Goal: Task Accomplishment & Management: Manage account settings

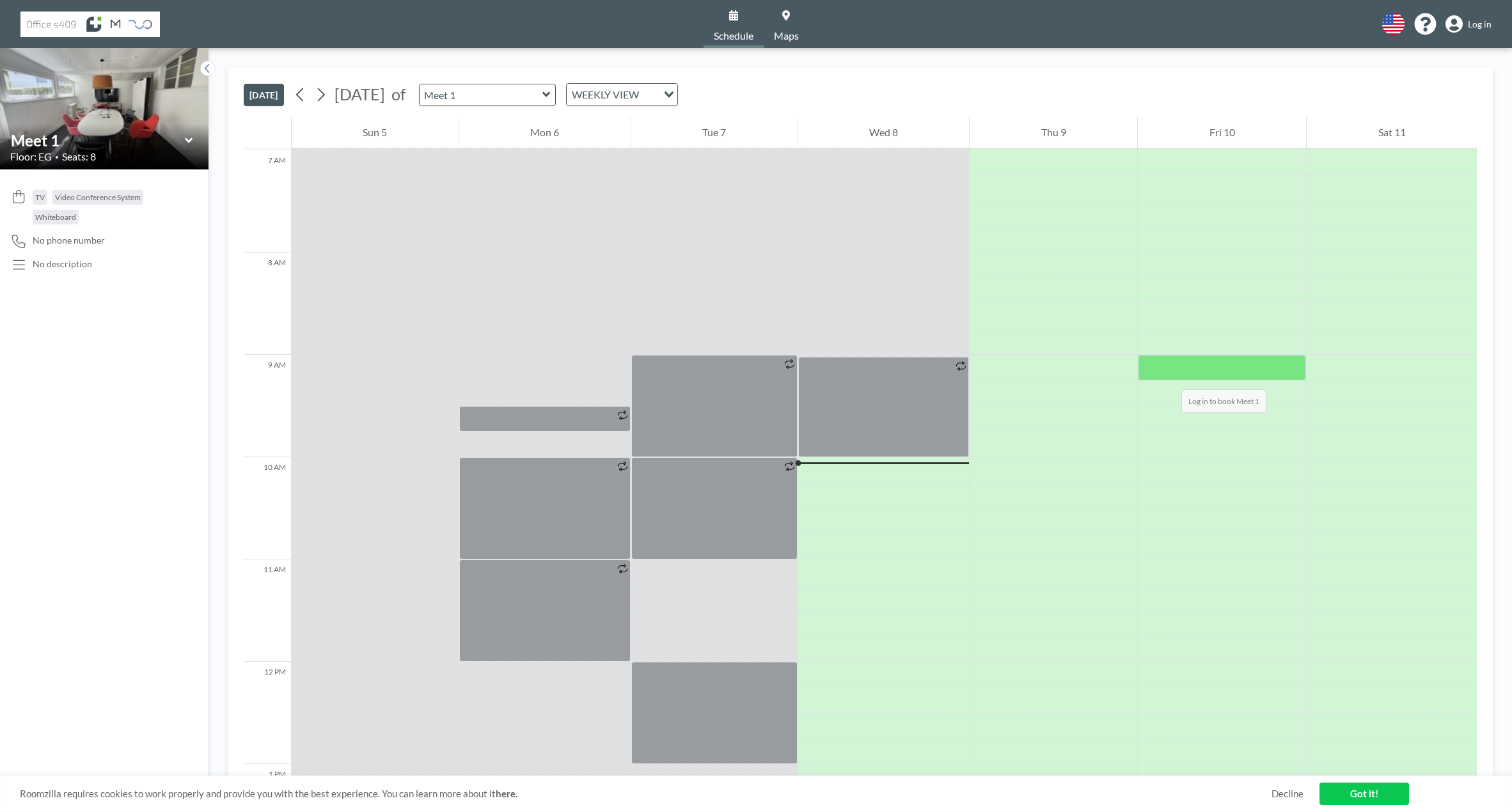
scroll to position [704, 0]
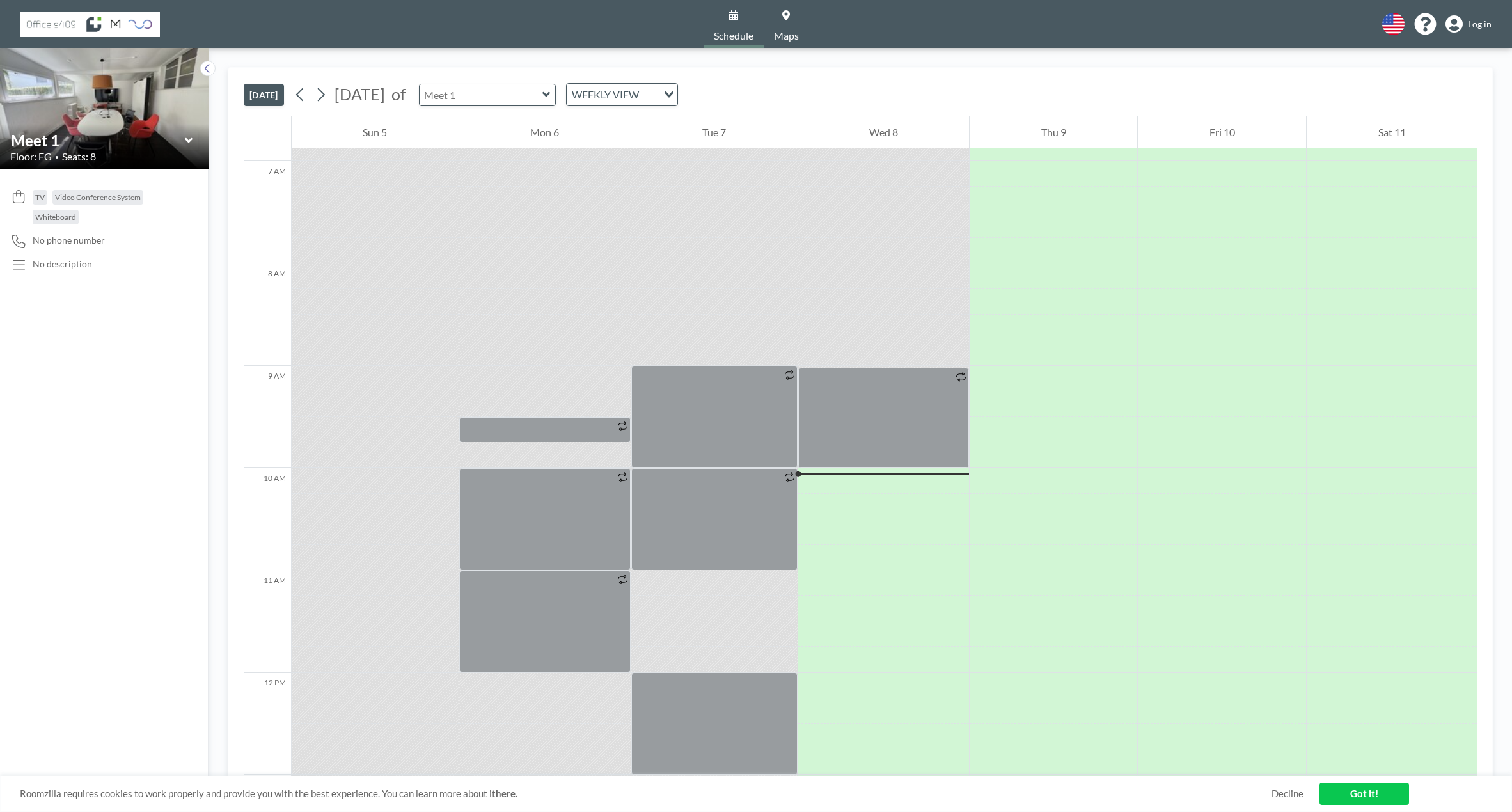
click at [542, 103] on input "text" at bounding box center [481, 94] width 122 height 21
type input "Meet 2"
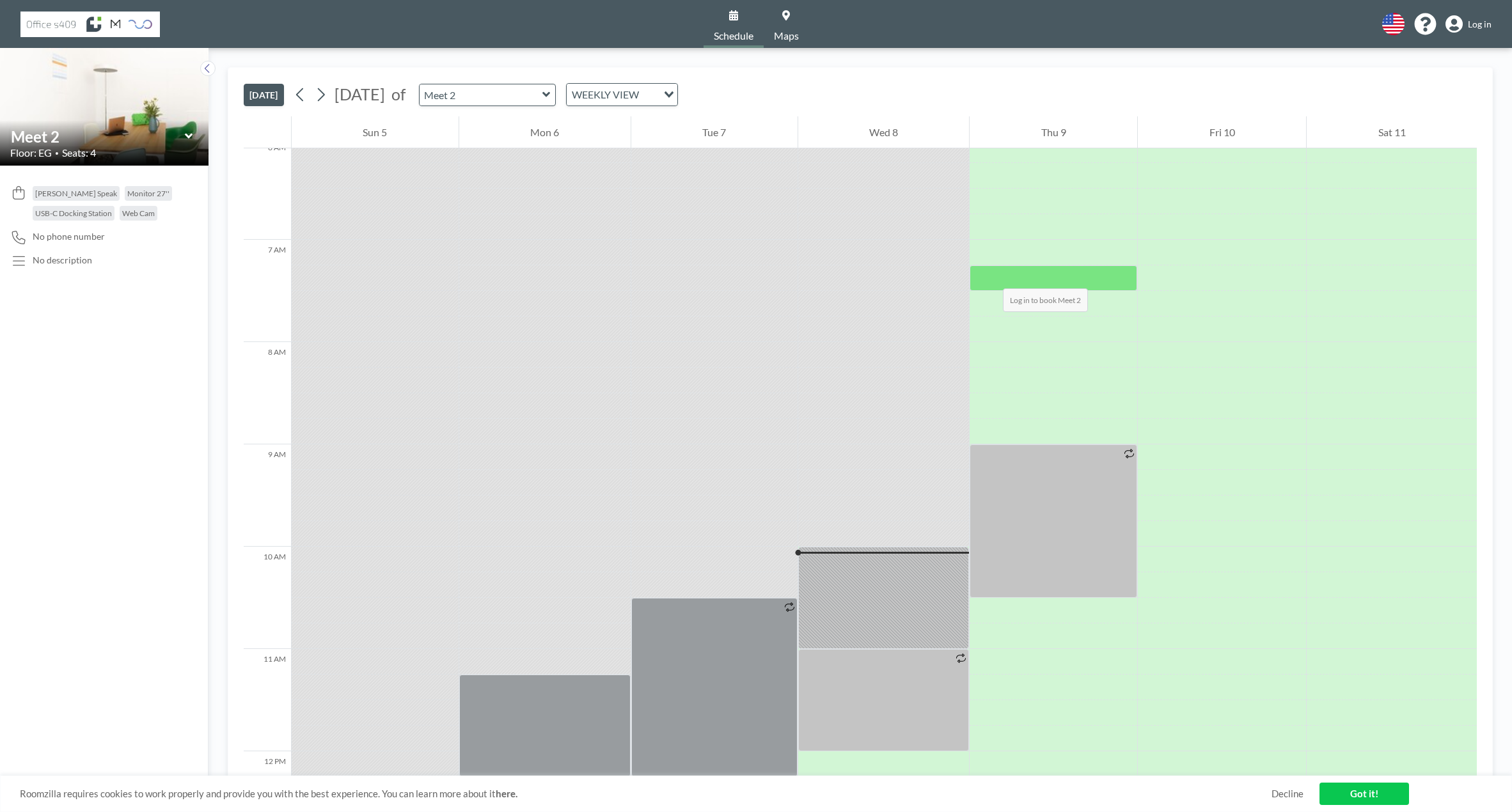
scroll to position [746, 0]
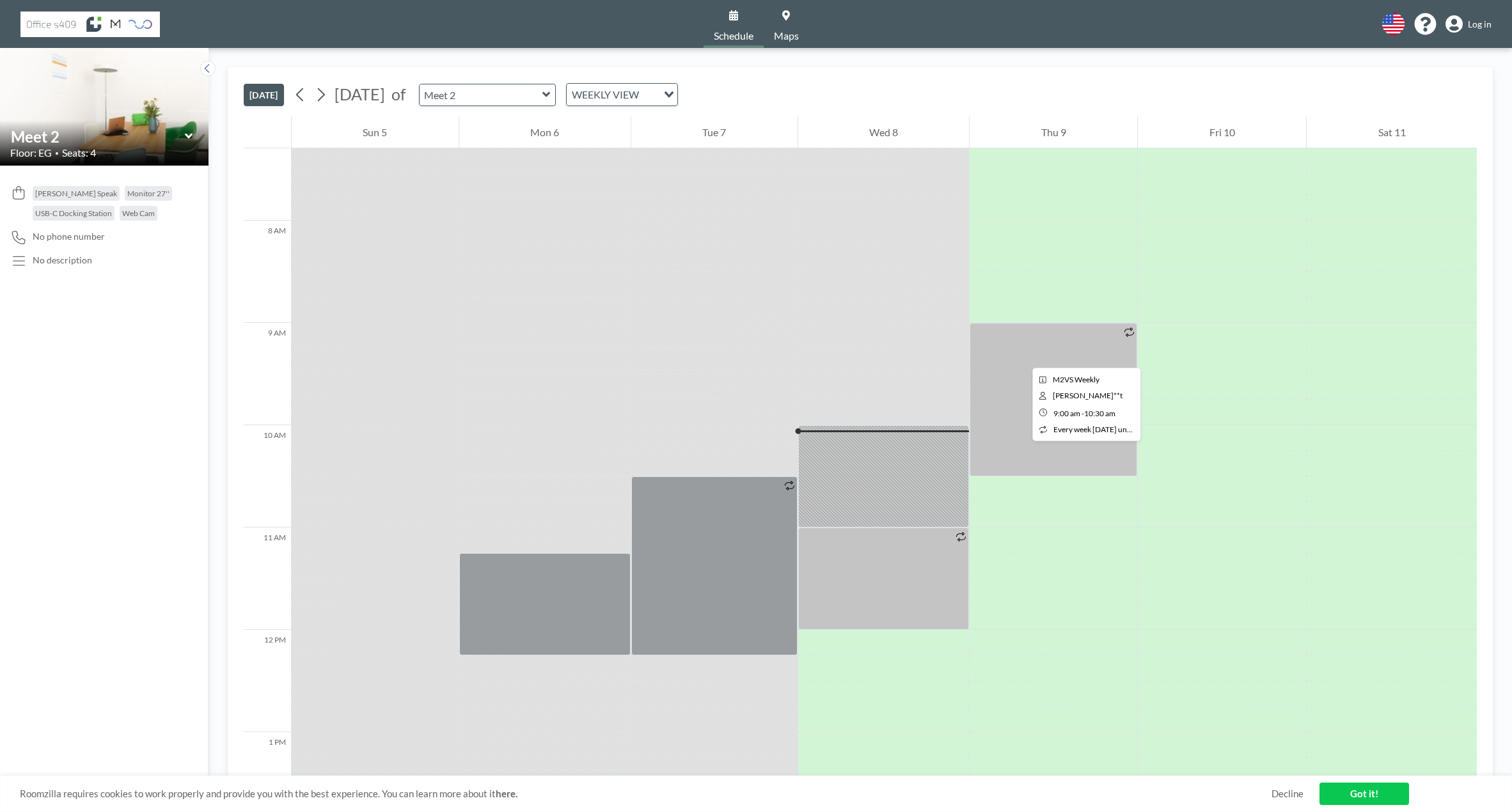
click at [1022, 356] on div at bounding box center [1053, 400] width 168 height 153
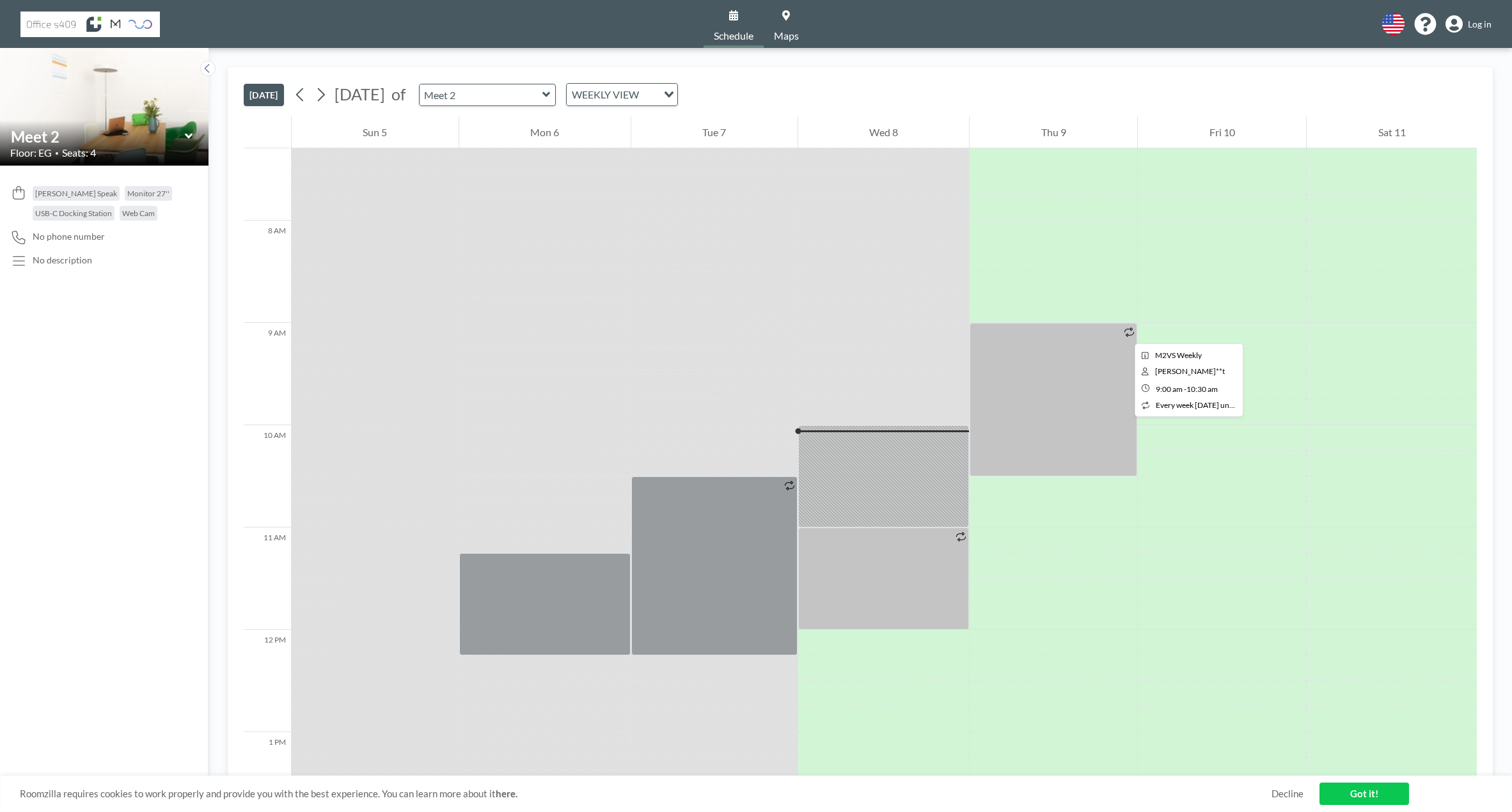
click at [1125, 332] on icon at bounding box center [1129, 332] width 10 height 10
click at [1105, 341] on div at bounding box center [1053, 400] width 168 height 153
click at [1069, 364] on div at bounding box center [1053, 400] width 168 height 153
click at [1025, 411] on div at bounding box center [1053, 400] width 168 height 153
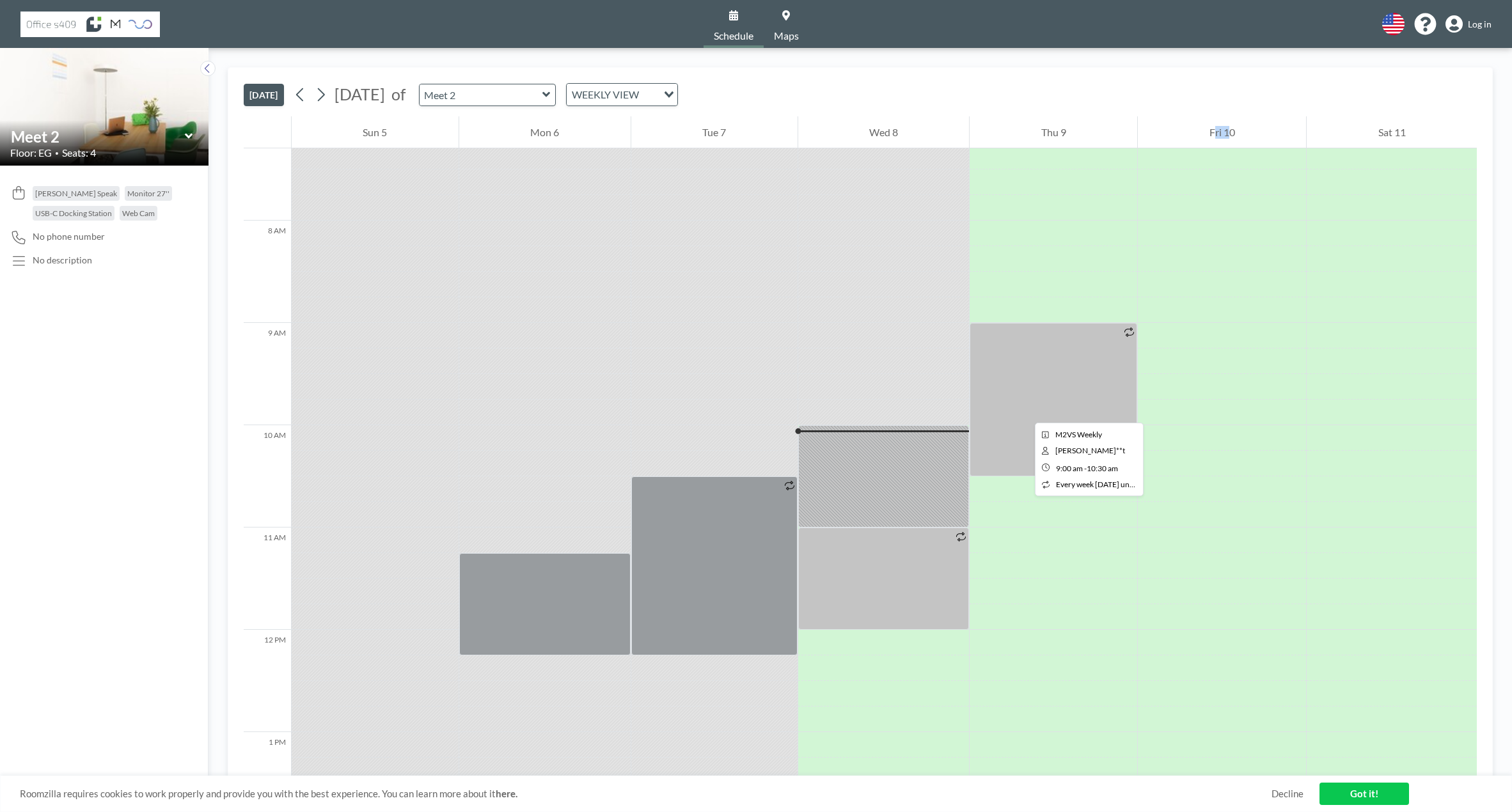
click at [1025, 411] on div at bounding box center [1053, 400] width 168 height 153
click at [1349, 791] on link "Got it!" at bounding box center [1364, 794] width 89 height 22
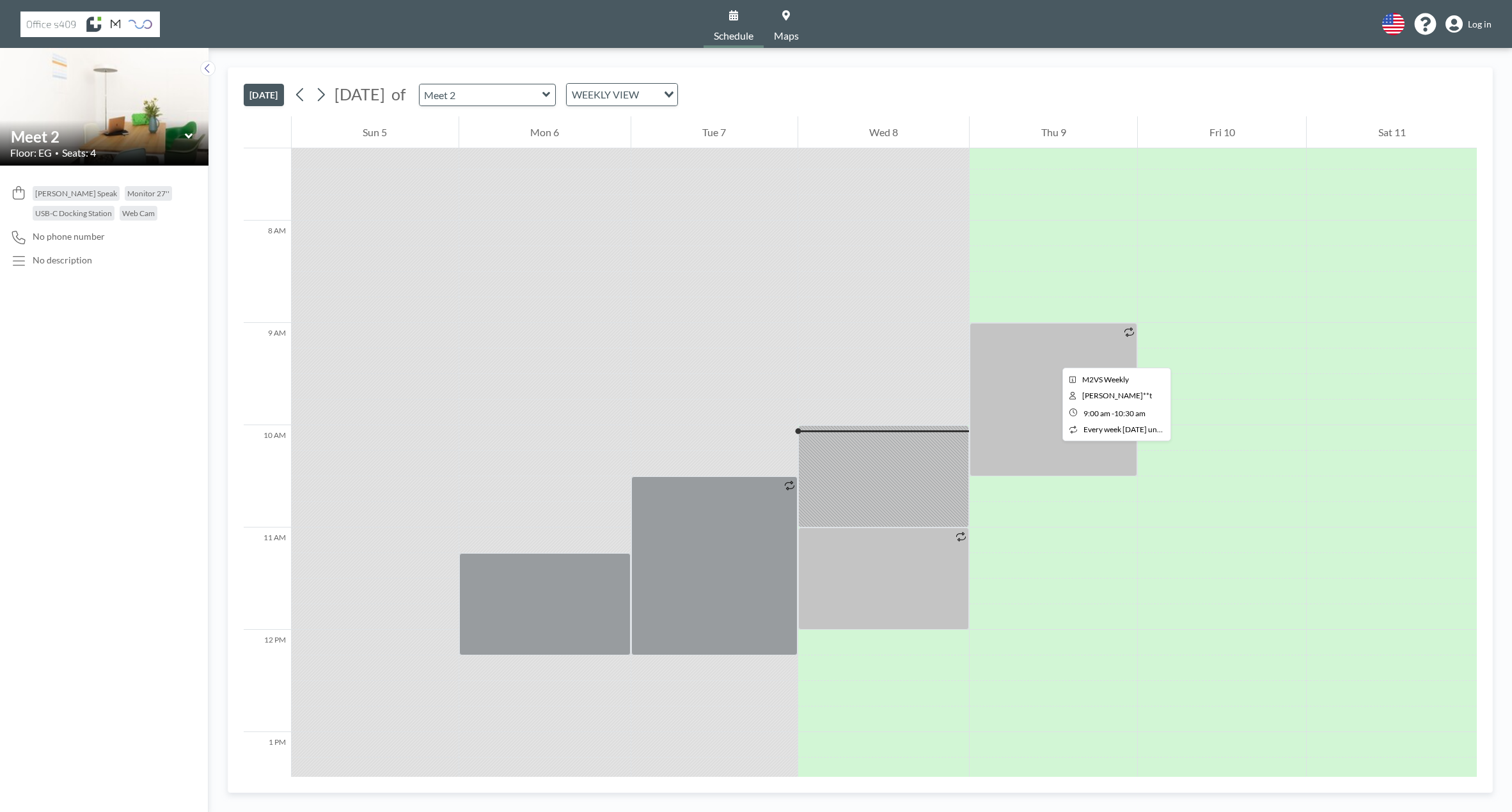
click at [1052, 356] on div at bounding box center [1053, 400] width 168 height 153
click at [1037, 360] on div at bounding box center [1053, 400] width 168 height 153
click at [717, 18] on link "Schedule" at bounding box center [733, 24] width 60 height 48
click at [1048, 412] on div at bounding box center [1053, 400] width 168 height 153
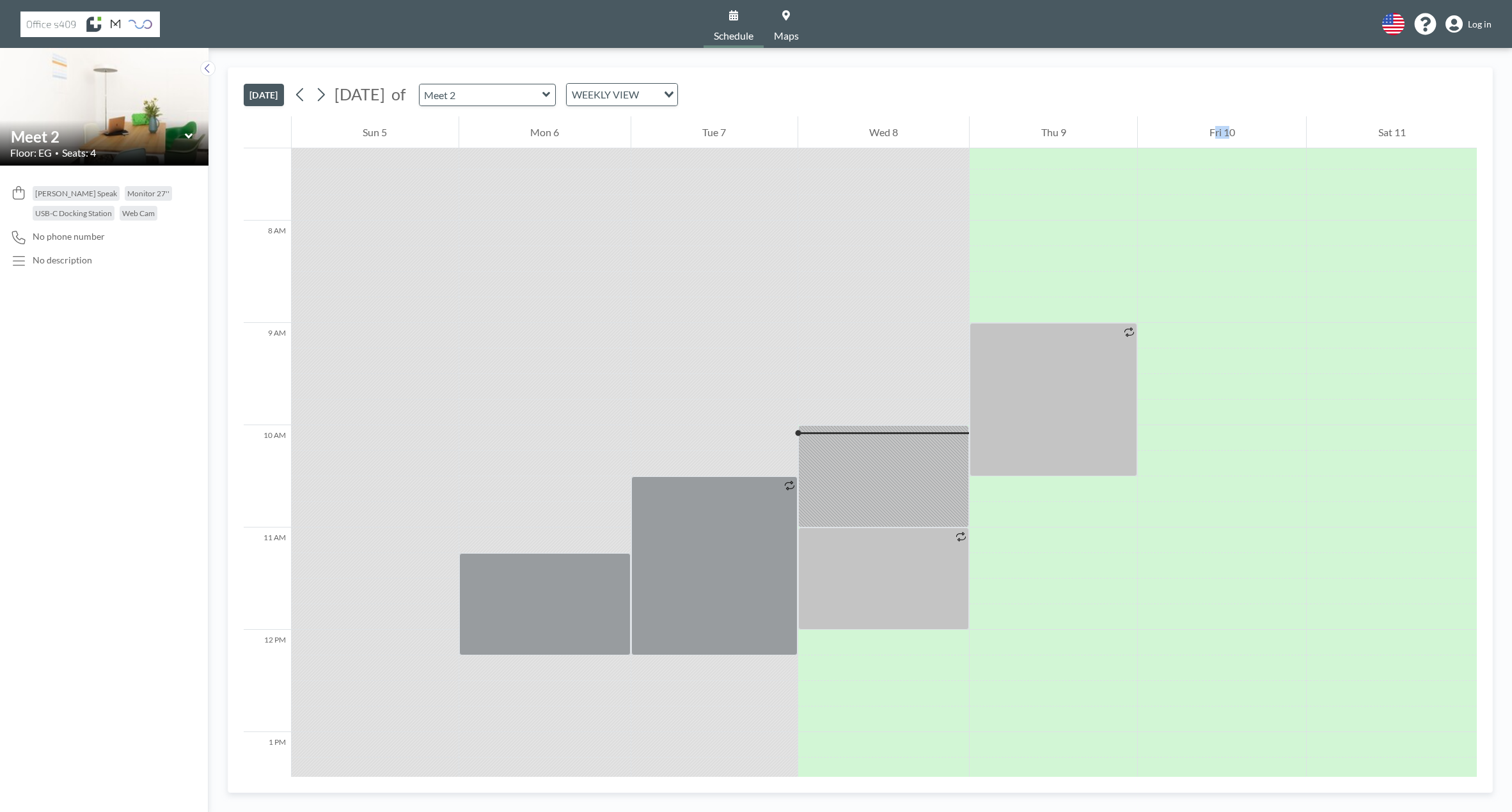
click at [1449, 28] on icon at bounding box center [1454, 24] width 17 height 18
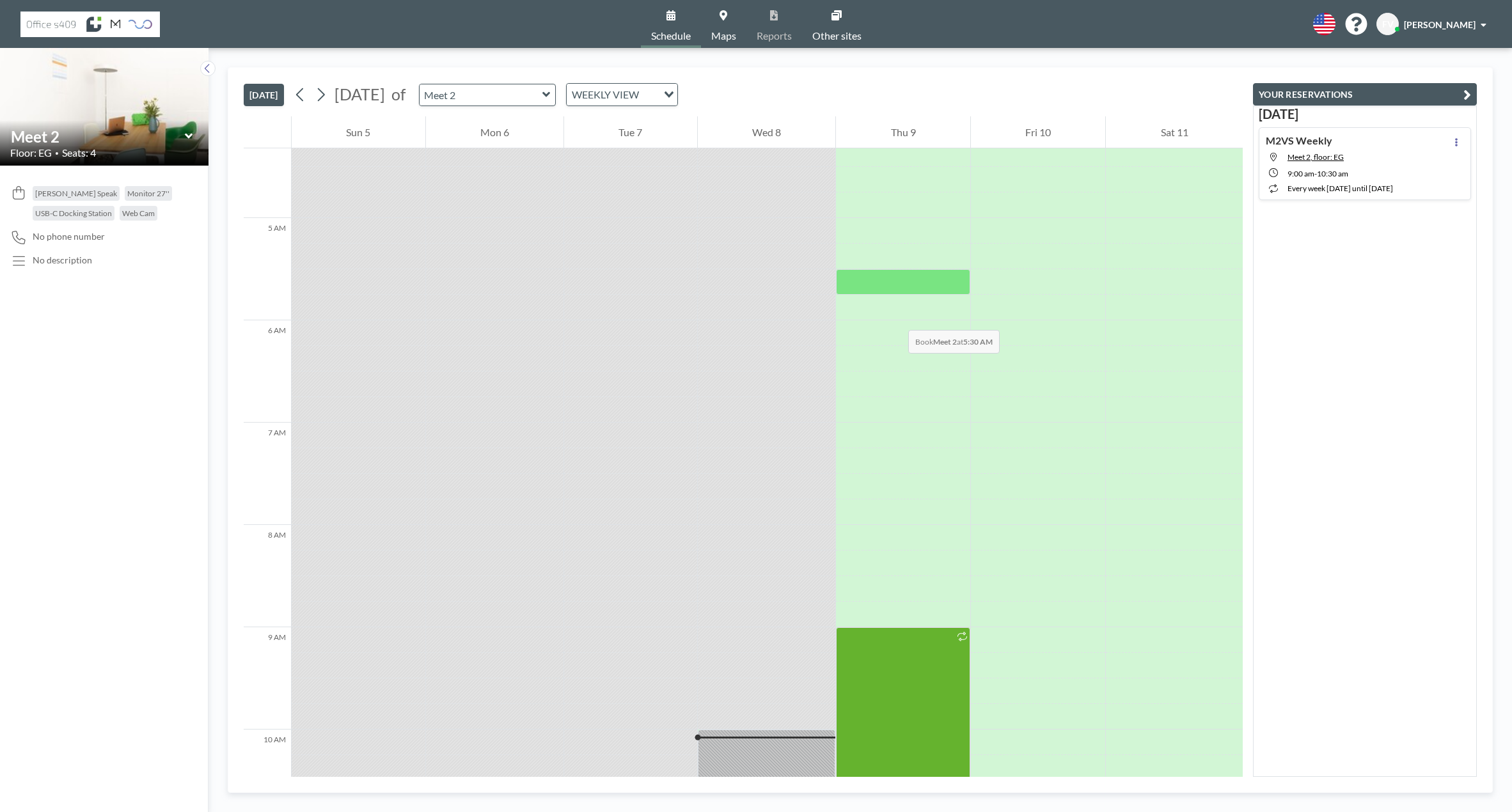
scroll to position [448, 0]
click at [1449, 137] on button at bounding box center [1456, 142] width 15 height 15
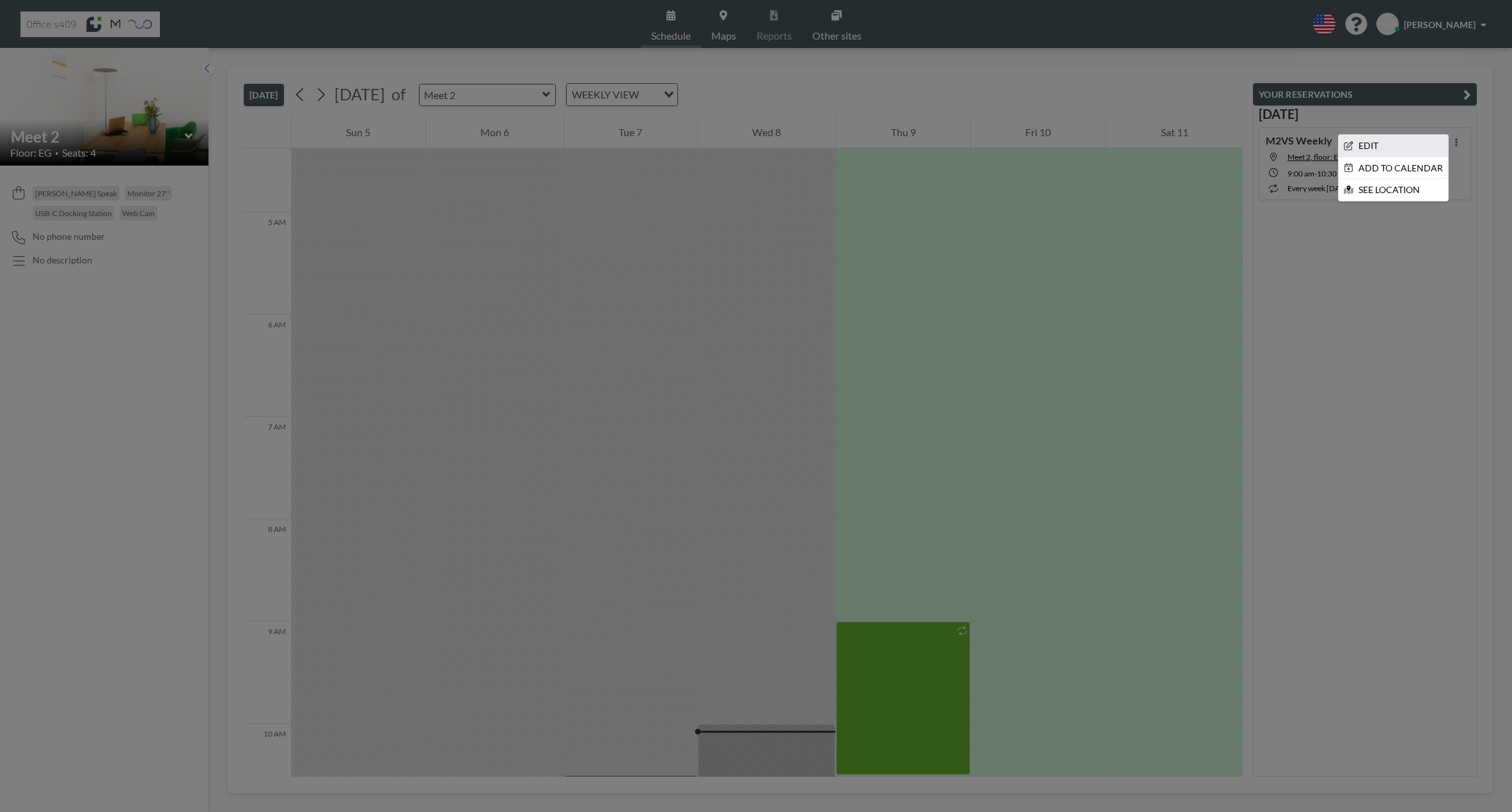
click at [1395, 145] on li "EDIT" at bounding box center [1393, 145] width 109 height 21
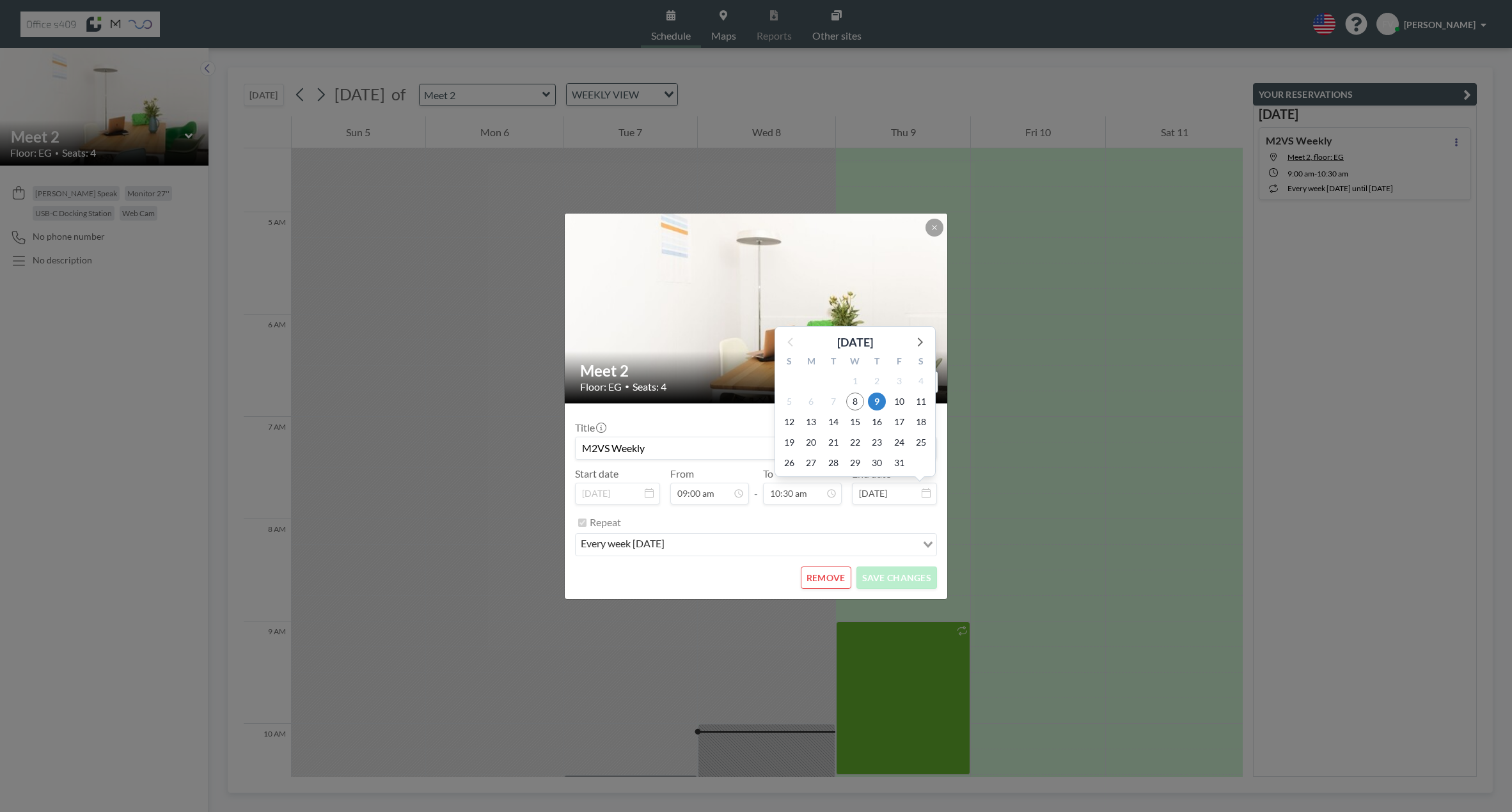
click at [932, 490] on input "Oct 9, 2025" at bounding box center [894, 493] width 85 height 21
click at [919, 336] on icon at bounding box center [919, 341] width 17 height 17
click at [919, 336] on div "S" at bounding box center [921, 341] width 21 height 17
click at [926, 319] on icon at bounding box center [919, 321] width 17 height 17
click at [924, 319] on img at bounding box center [756, 308] width 384 height 215
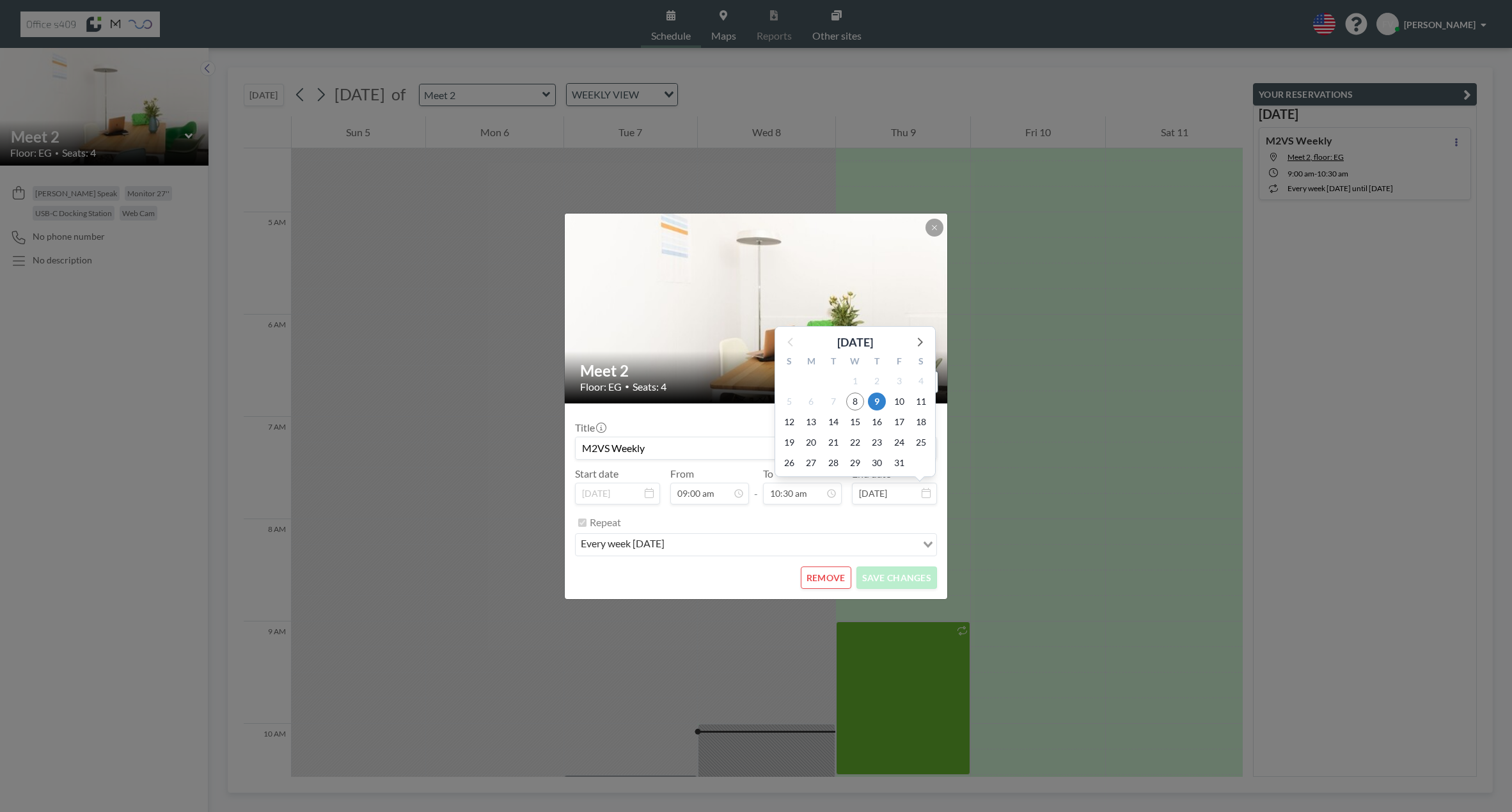
click at [925, 502] on input "Oct 9, 2025" at bounding box center [894, 493] width 85 height 21
click at [918, 340] on icon at bounding box center [919, 341] width 17 height 17
click at [920, 323] on icon at bounding box center [920, 322] width 5 height 9
click at [920, 343] on icon at bounding box center [919, 341] width 17 height 17
click at [919, 346] on icon at bounding box center [919, 341] width 17 height 17
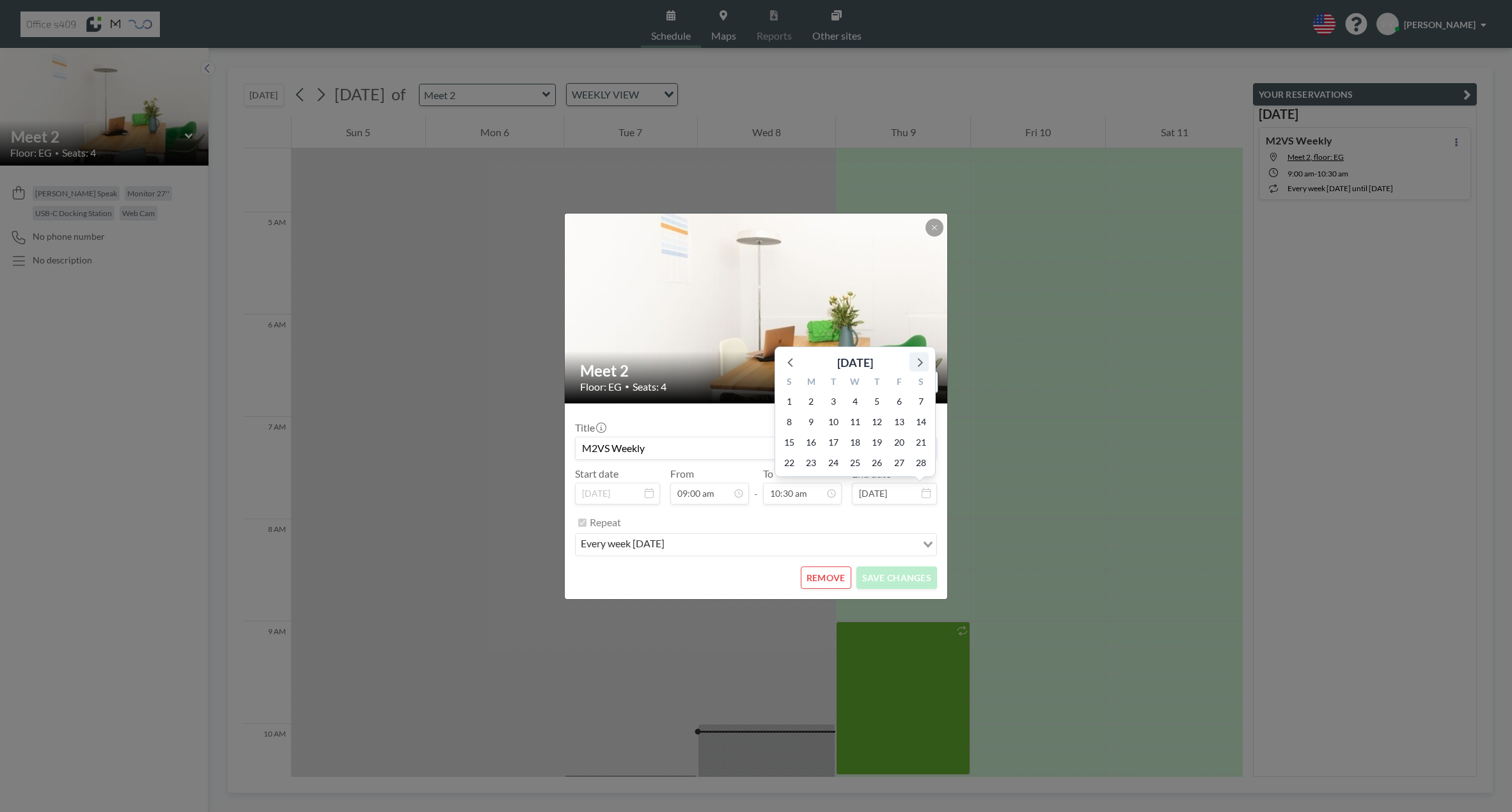
click at [920, 358] on icon at bounding box center [919, 361] width 17 height 17
click at [920, 344] on icon at bounding box center [920, 342] width 5 height 9
click at [905, 378] on span "3" at bounding box center [900, 381] width 18 height 18
type input "Apr 3, 2026"
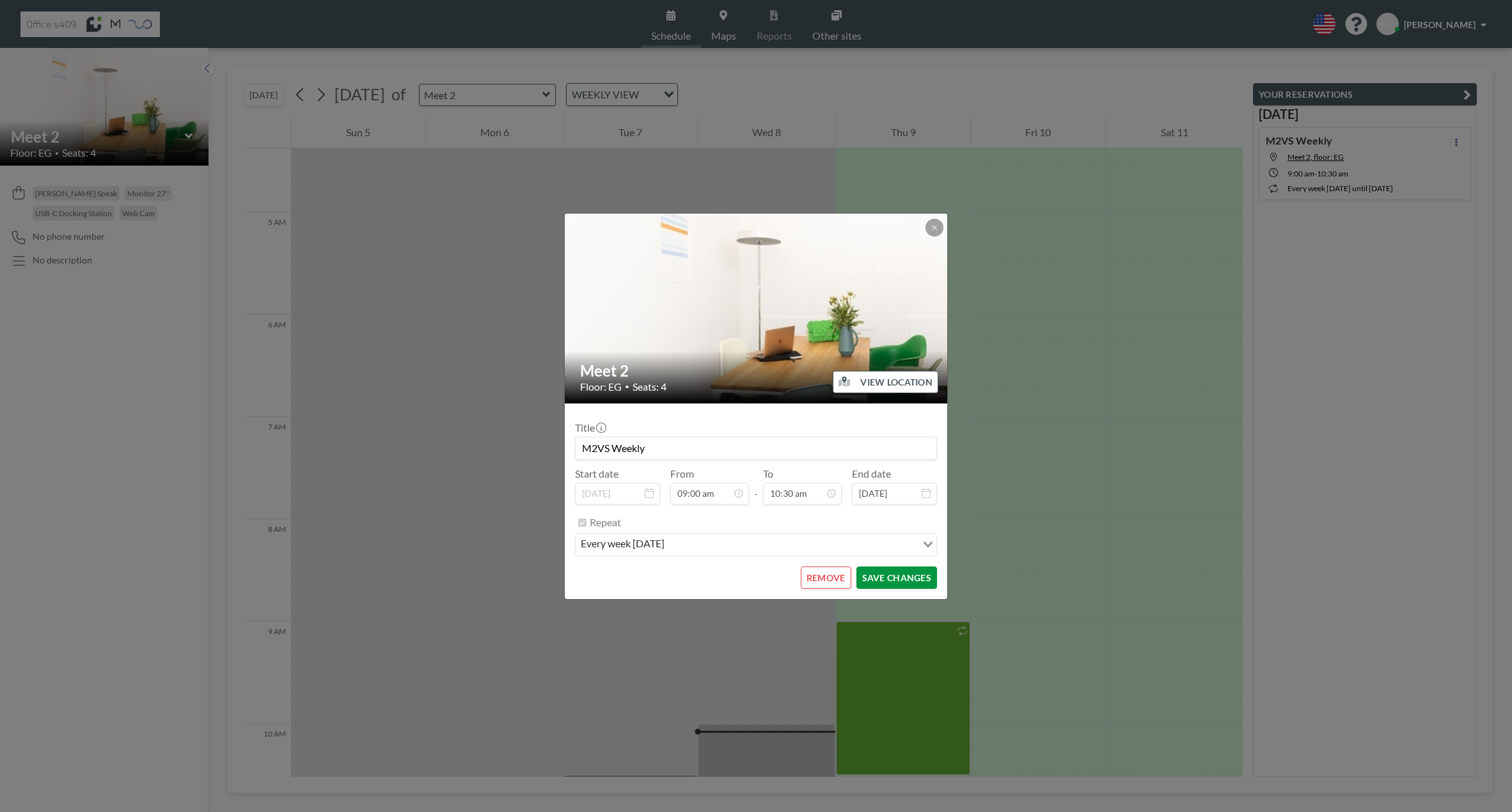
click at [908, 577] on button "SAVE CHANGES" at bounding box center [897, 577] width 80 height 22
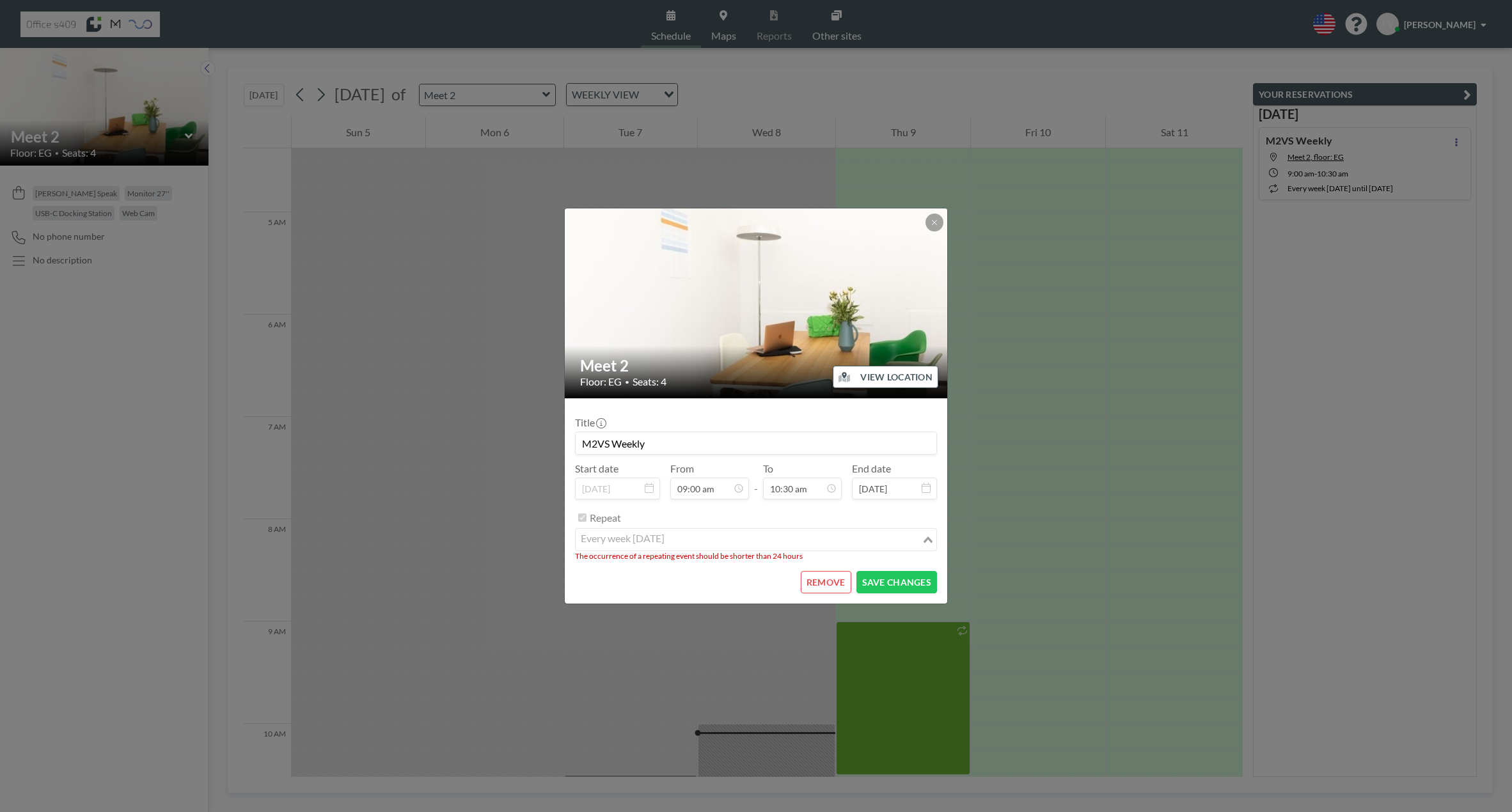
click at [832, 535] on input "Search for option" at bounding box center [748, 539] width 343 height 17
click at [809, 518] on div "Repeat" at bounding box center [763, 517] width 348 height 21
click at [926, 487] on icon at bounding box center [926, 487] width 9 height 10
click at [934, 227] on button at bounding box center [934, 223] width 18 height 18
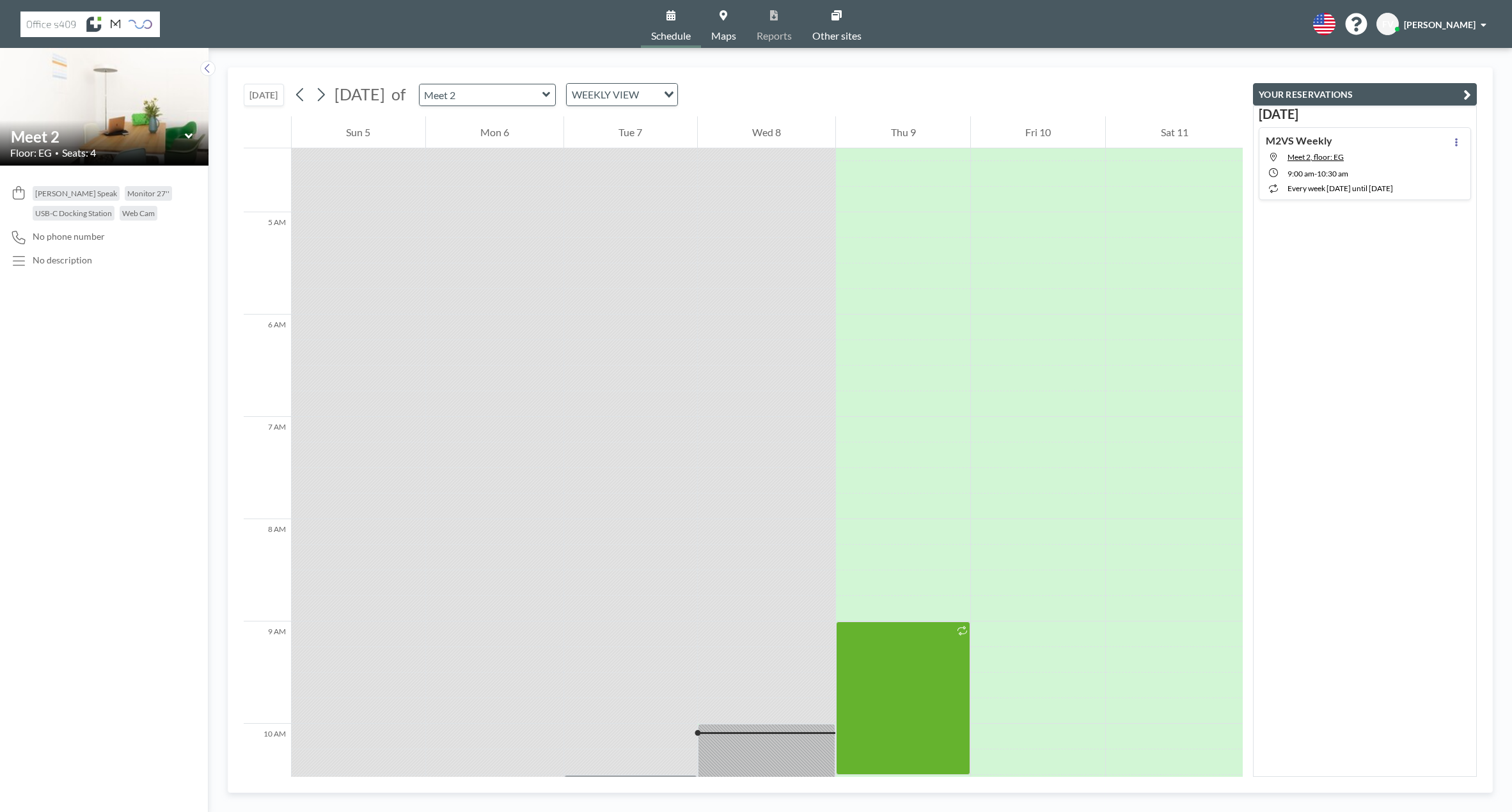
click at [1449, 136] on div at bounding box center [1456, 164] width 15 height 59
click at [1454, 142] on icon at bounding box center [1456, 142] width 5 height 8
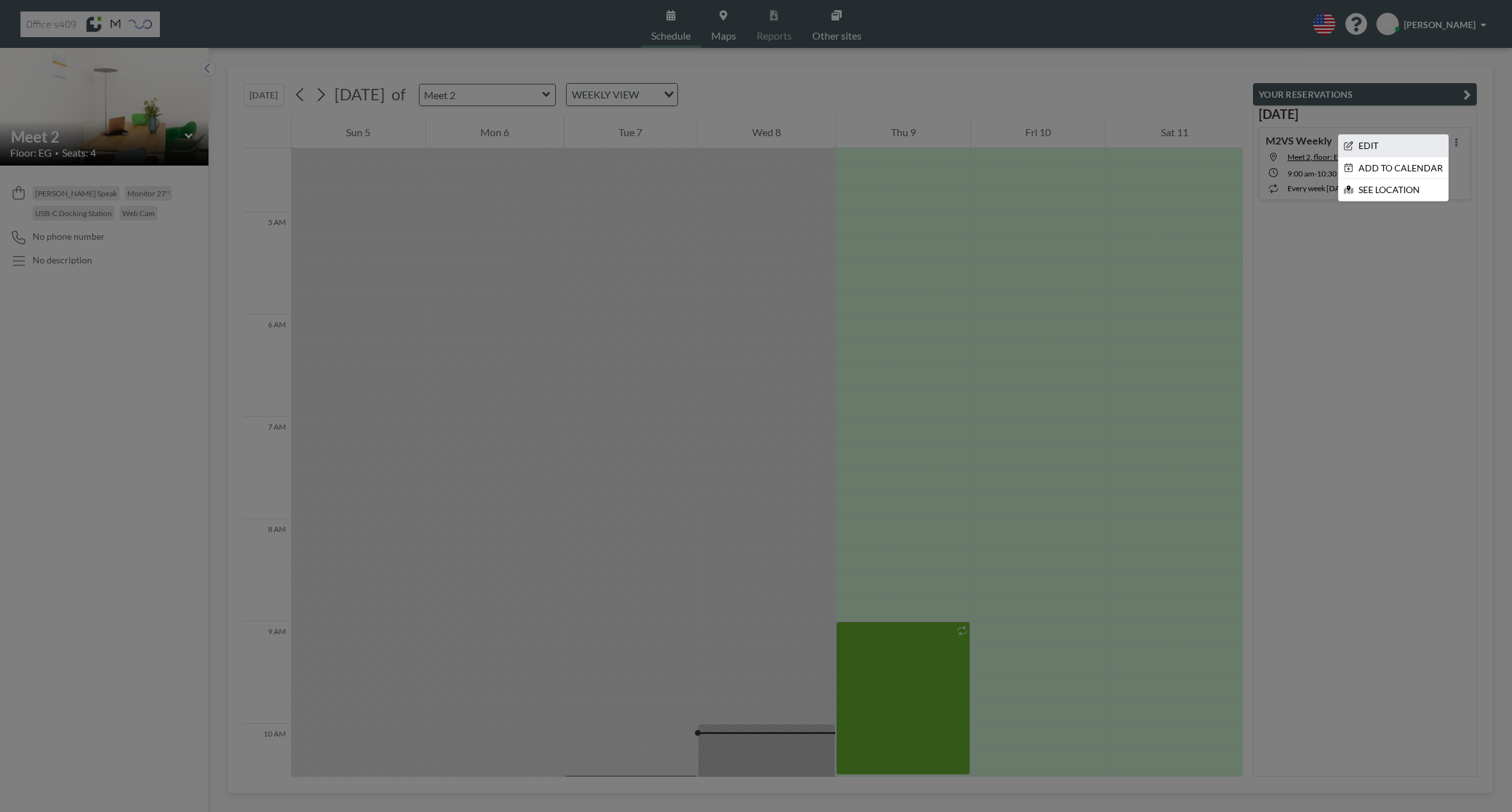
click at [1359, 145] on li "EDIT" at bounding box center [1393, 145] width 109 height 21
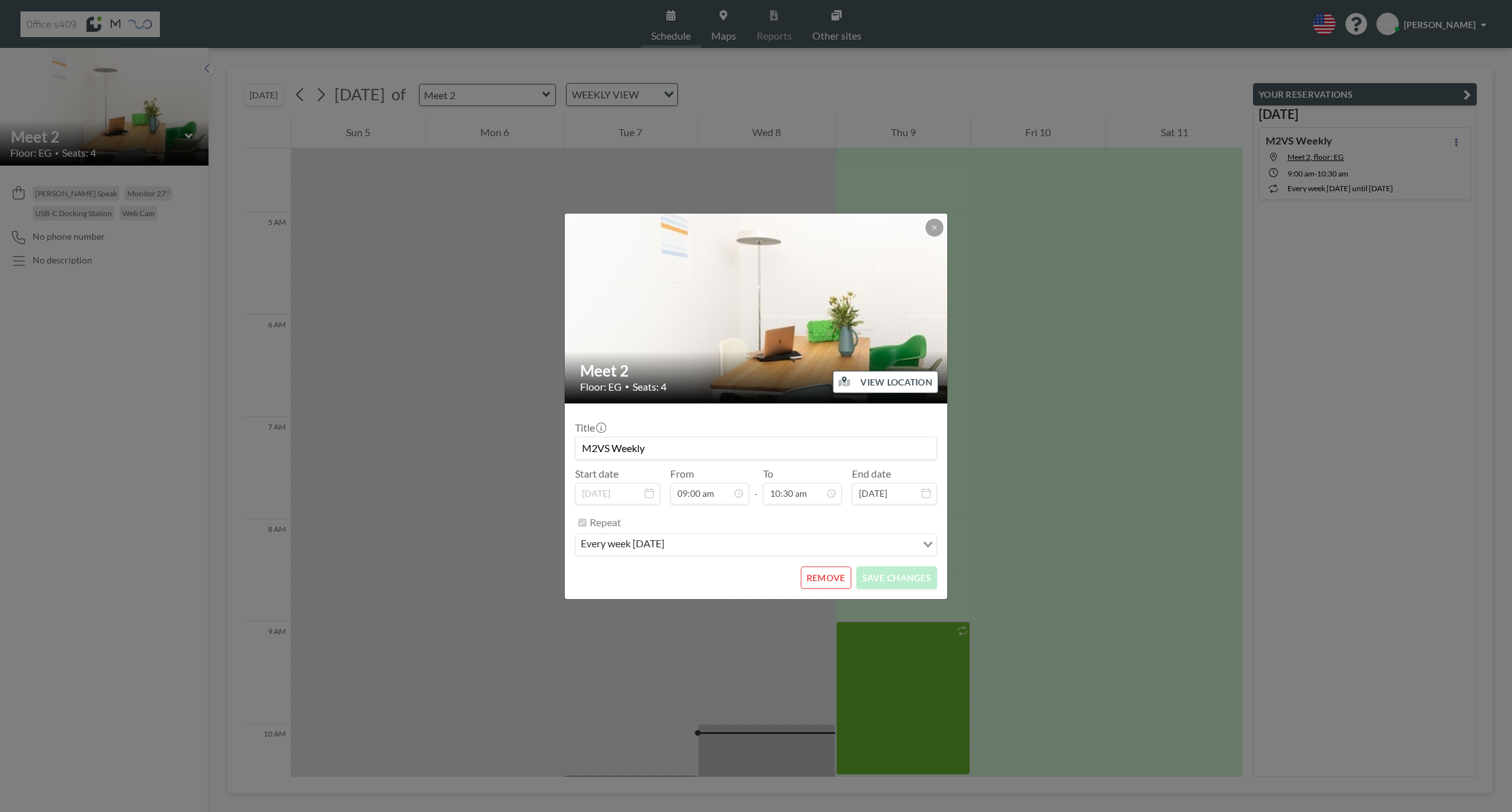
scroll to position [956, 0]
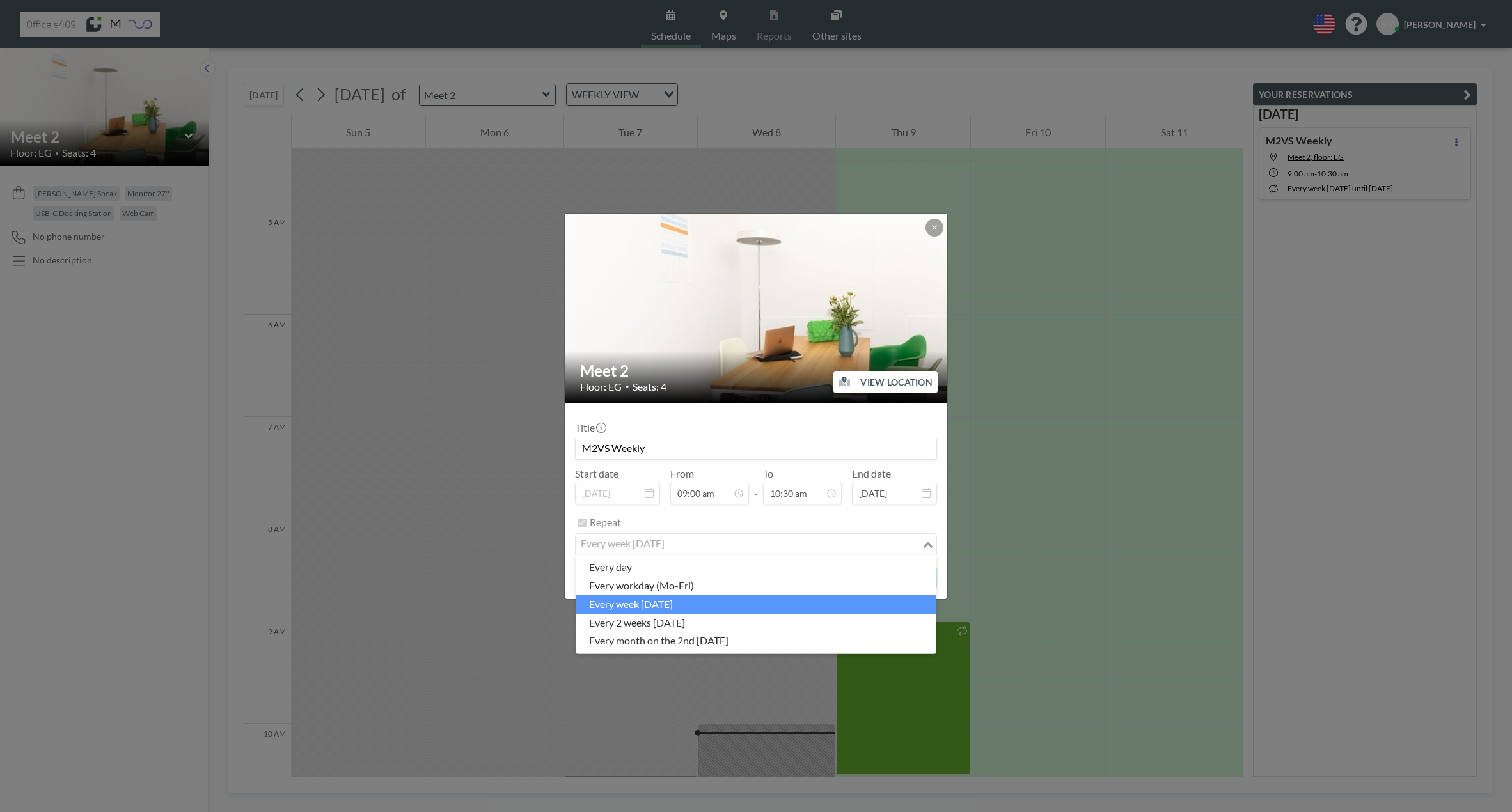
click at [899, 540] on input "Search for option" at bounding box center [748, 544] width 343 height 17
click at [656, 528] on div "Repeat" at bounding box center [763, 522] width 348 height 21
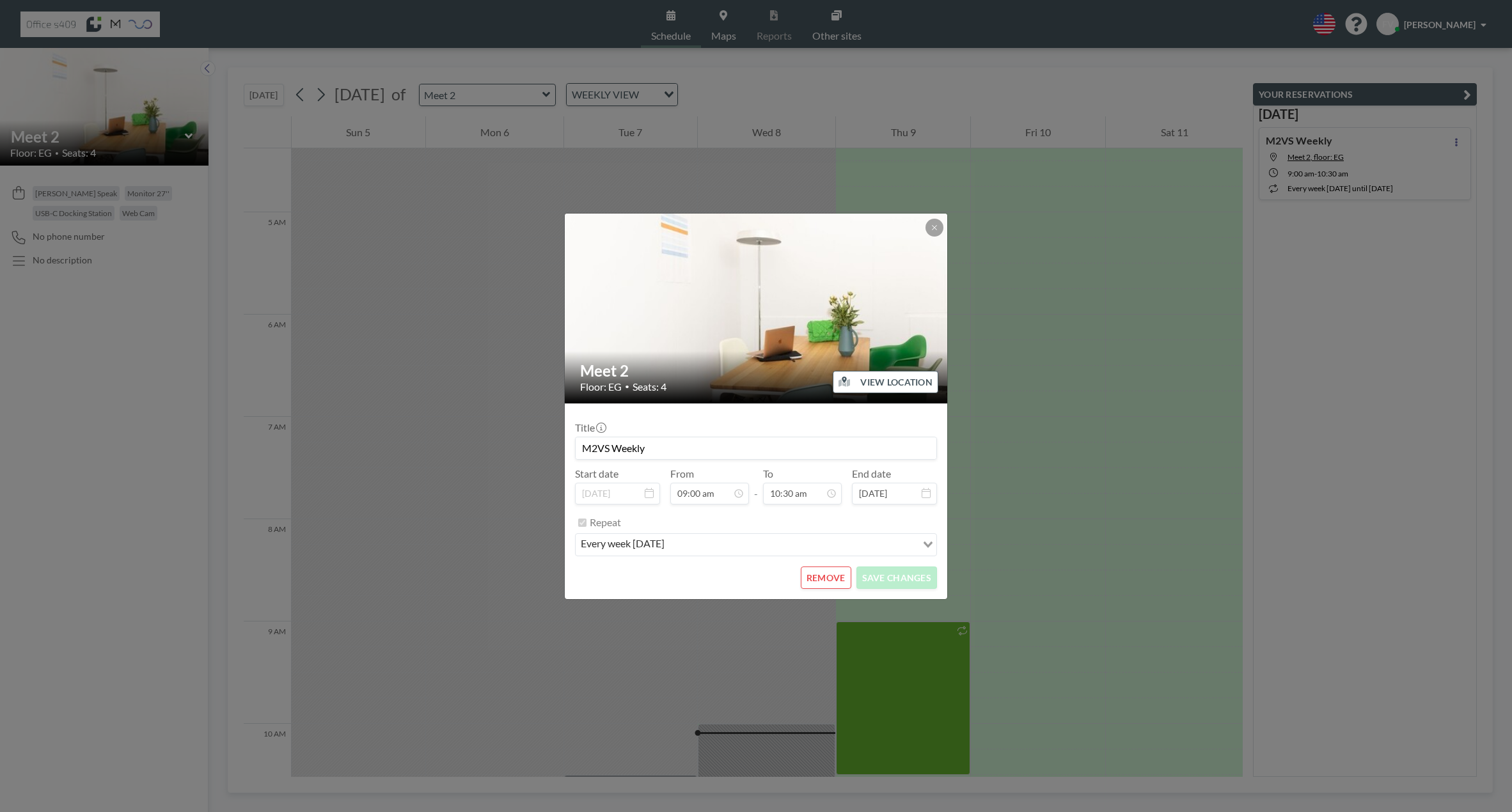
click at [593, 521] on label "Repeat" at bounding box center [605, 522] width 31 height 13
click at [942, 228] on button at bounding box center [934, 227] width 18 height 18
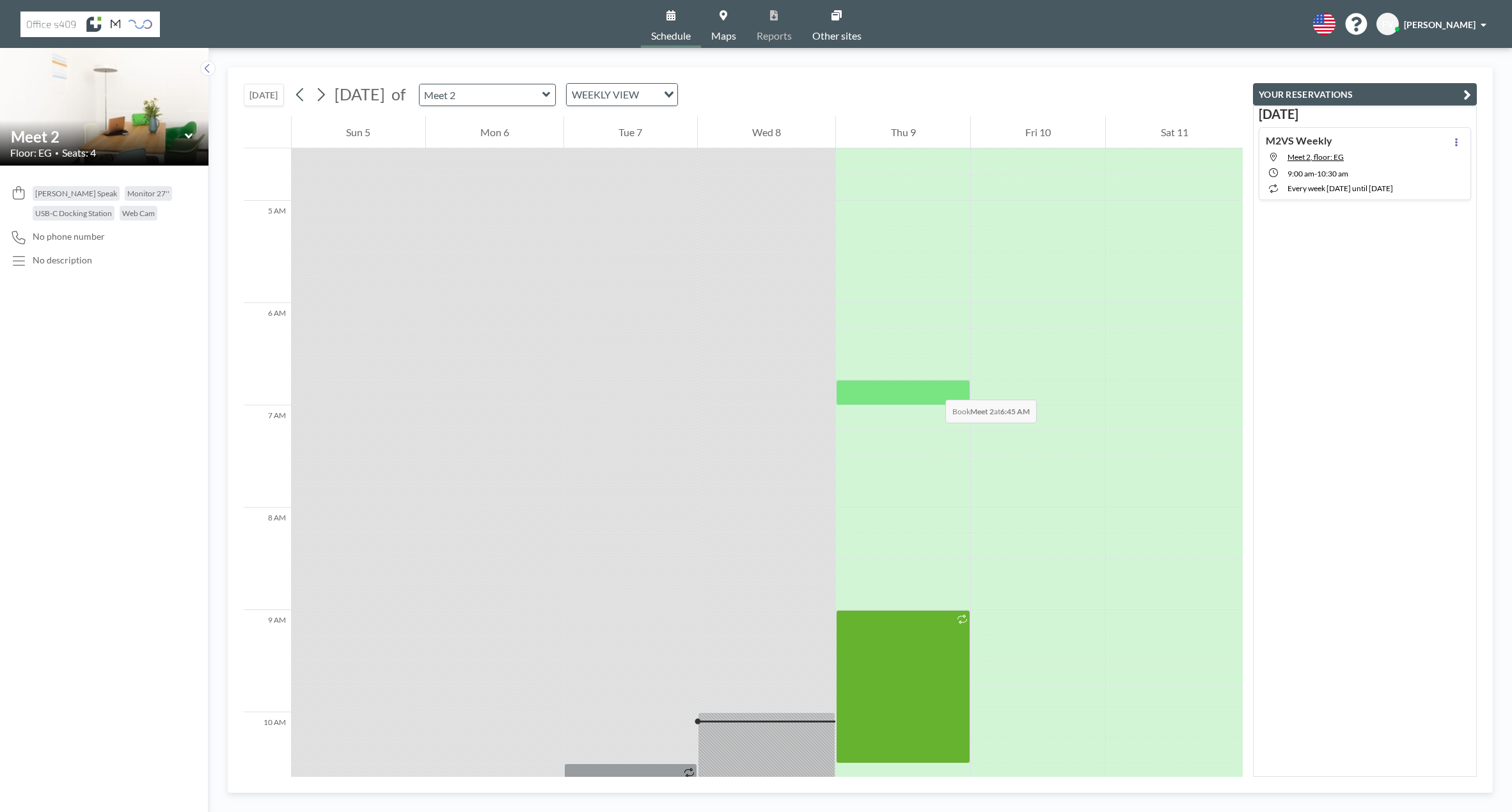
scroll to position [468, 0]
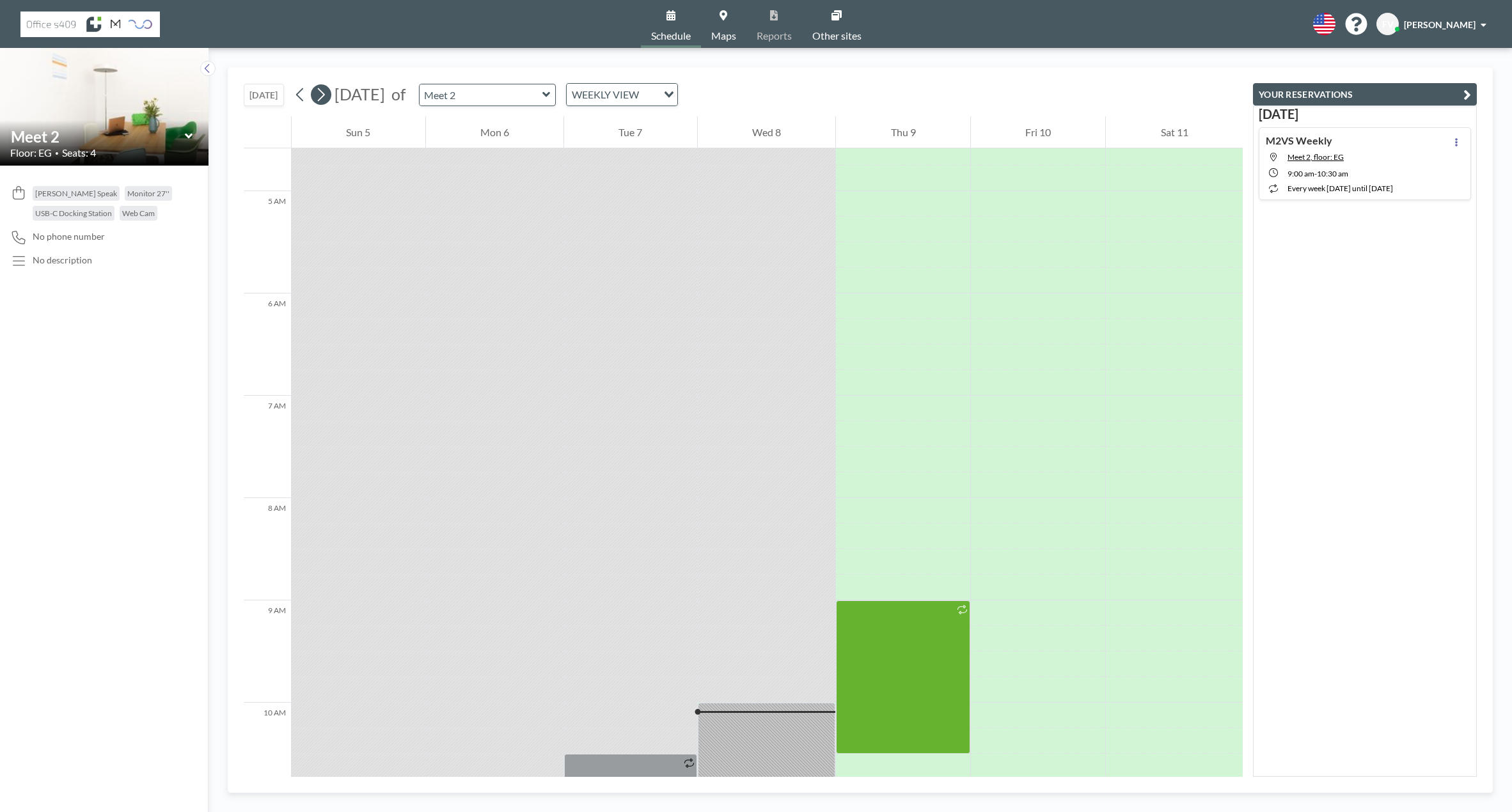
click at [322, 92] on icon at bounding box center [320, 94] width 12 height 19
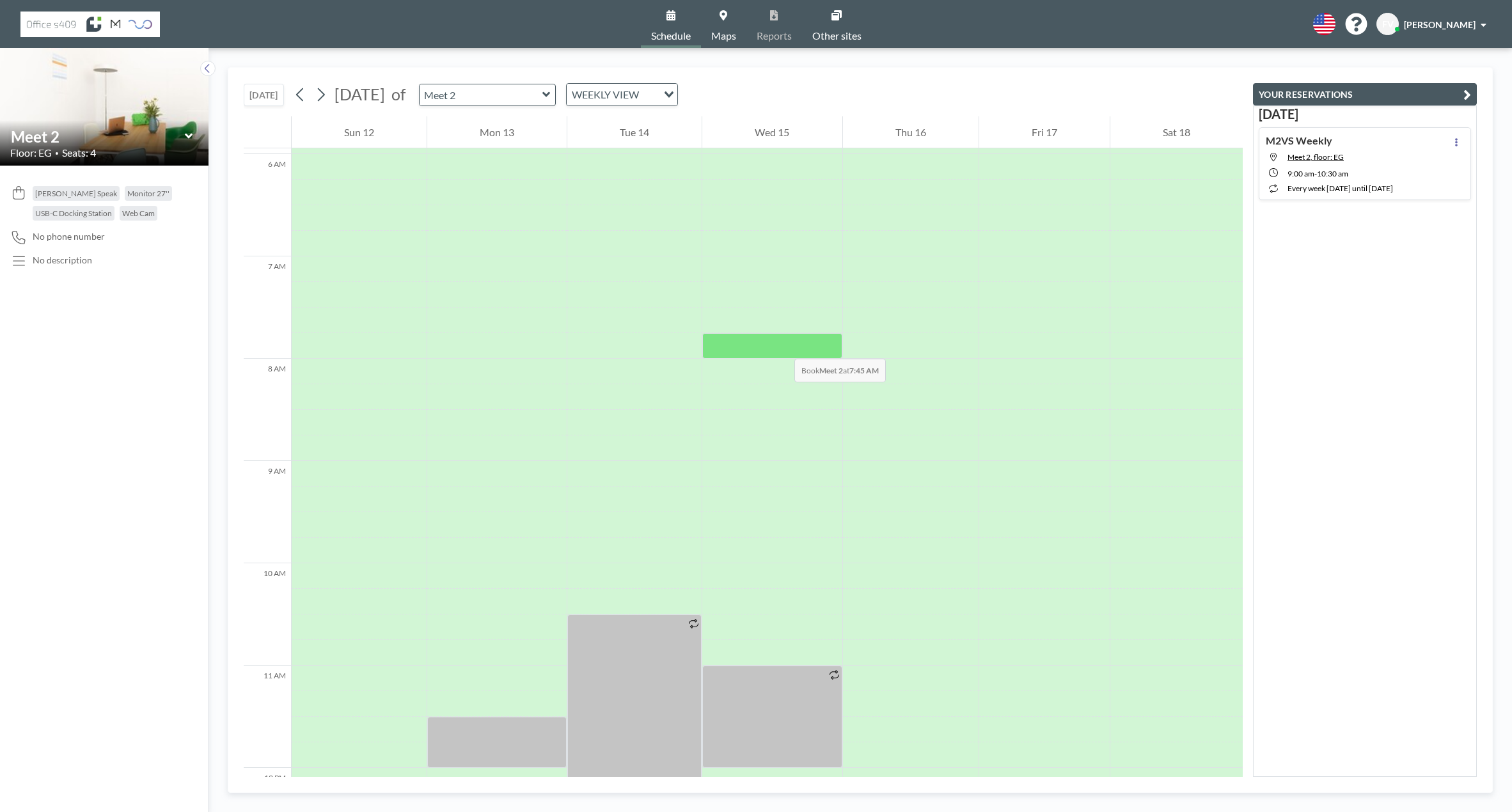
scroll to position [618, 0]
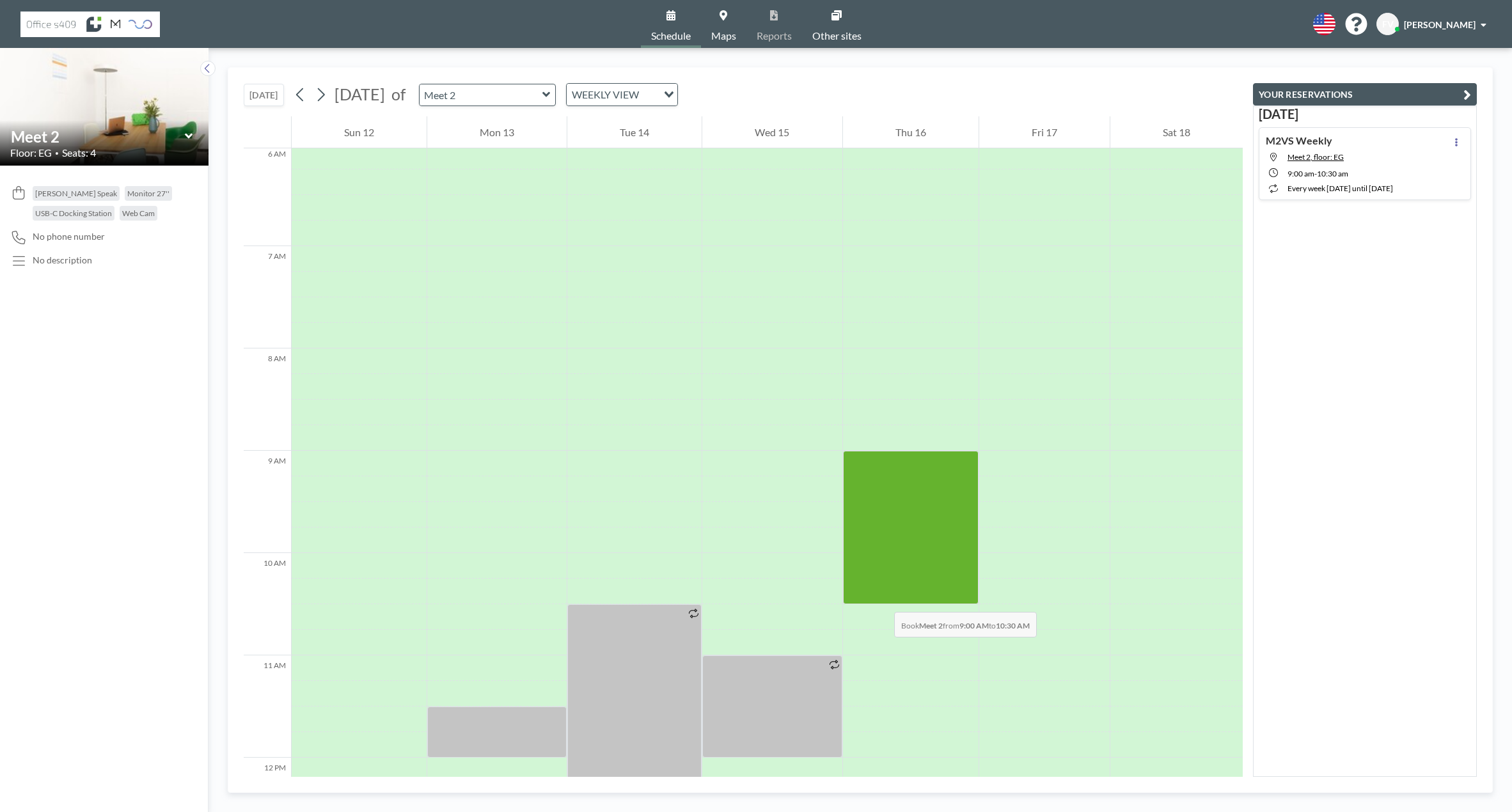
drag, startPoint x: 898, startPoint y: 467, endPoint x: 882, endPoint y: 599, distance: 133.0
click at [882, 599] on div at bounding box center [911, 527] width 136 height 153
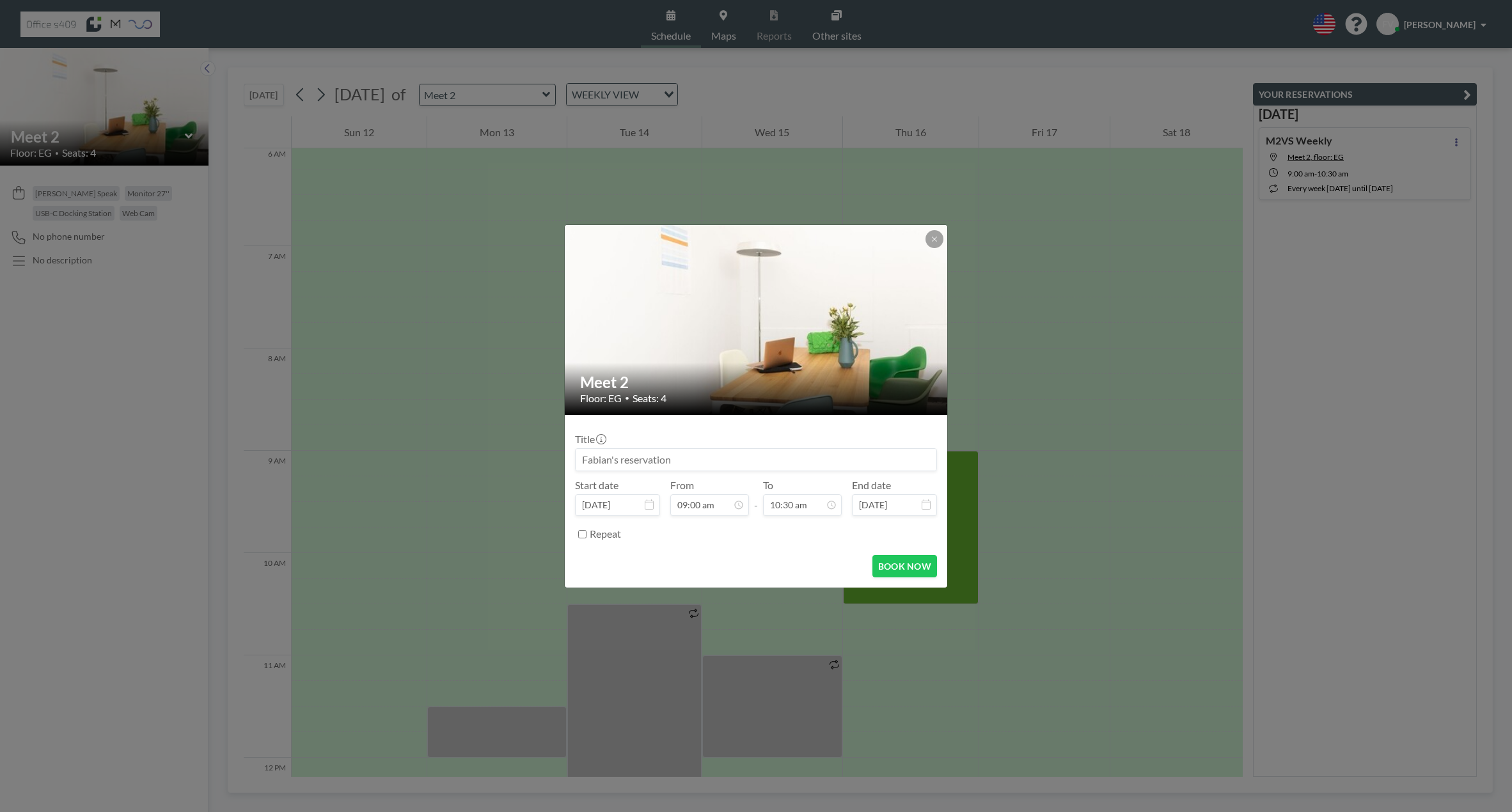
click at [666, 459] on input at bounding box center [756, 459] width 361 height 21
click at [611, 459] on input "M2VSweekly" at bounding box center [756, 459] width 361 height 21
type input "M2VS weekly"
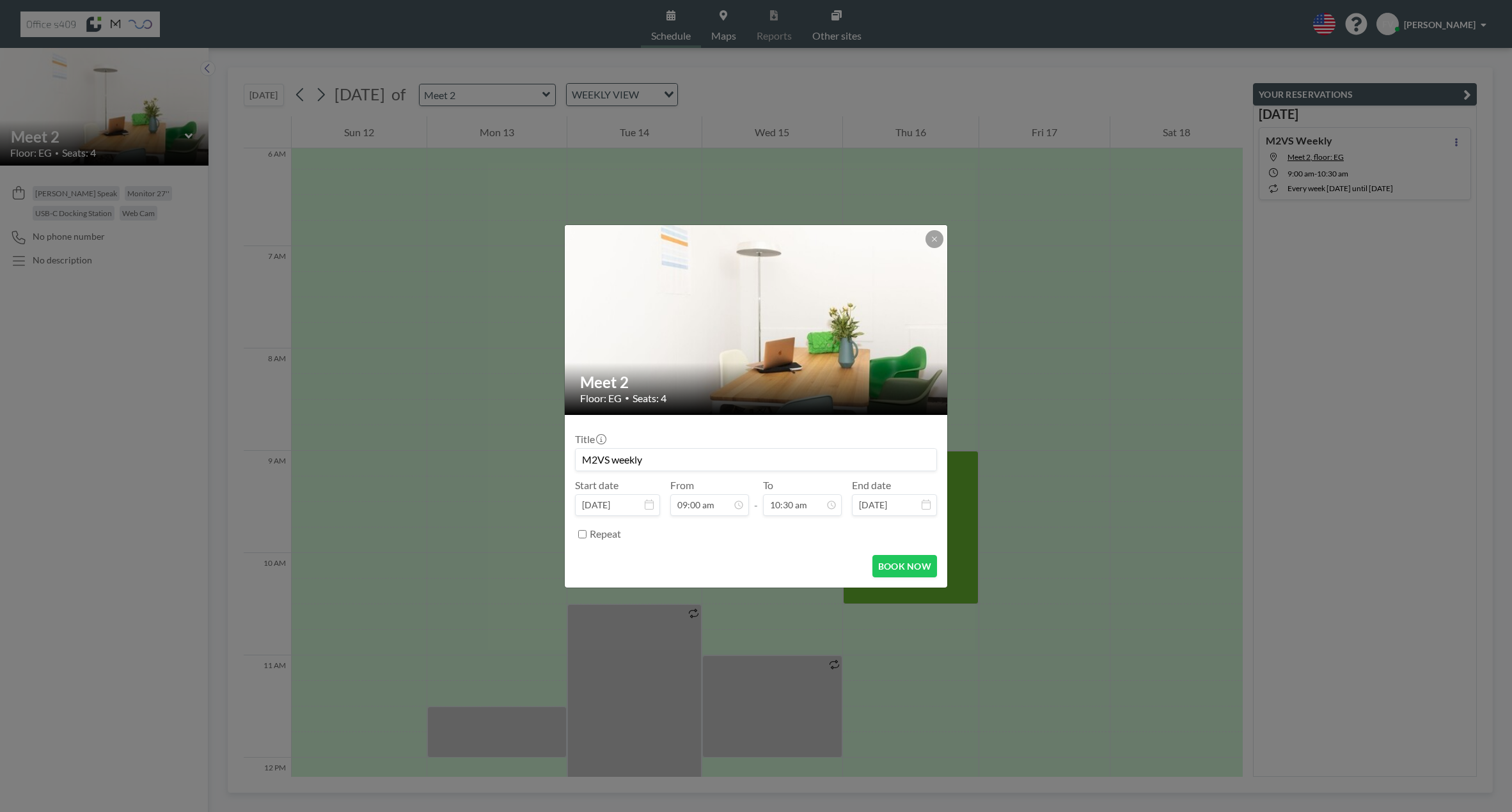
click at [584, 538] on input "Repeat" at bounding box center [582, 534] width 8 height 8
checkbox input "true"
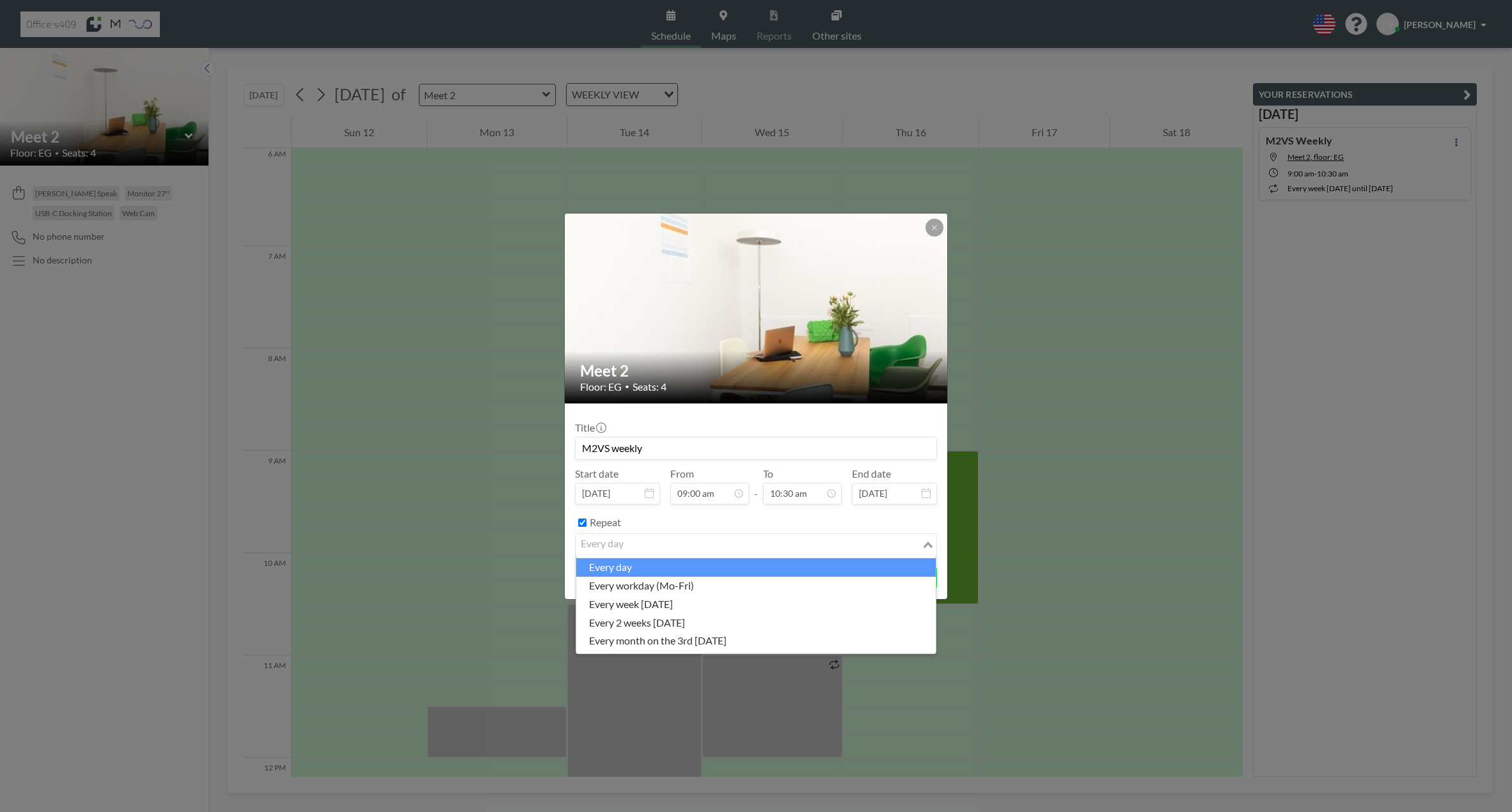
click at [699, 545] on input "Search for option" at bounding box center [748, 544] width 343 height 17
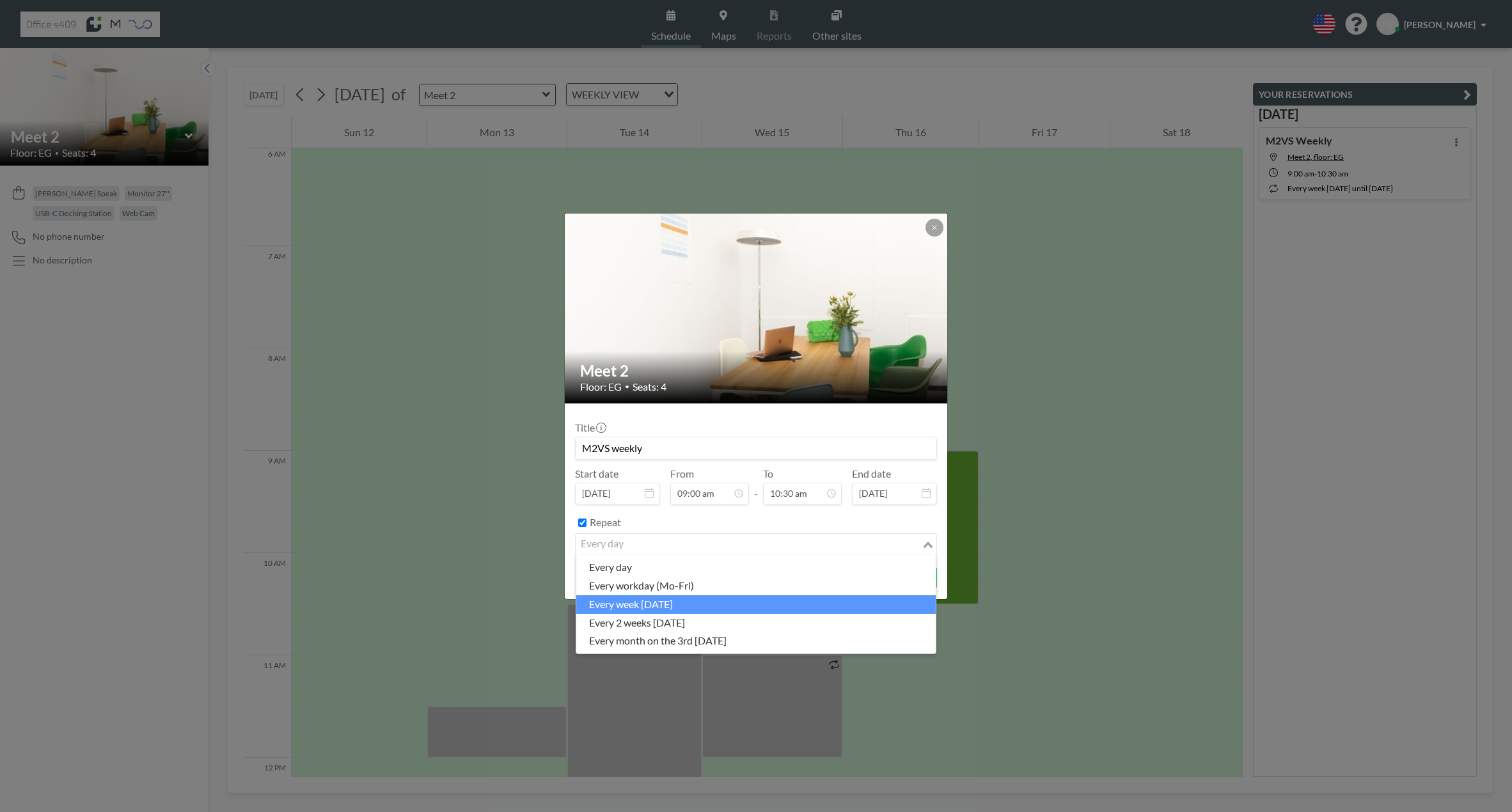
click at [714, 603] on li "every week on Thursday" at bounding box center [756, 604] width 359 height 18
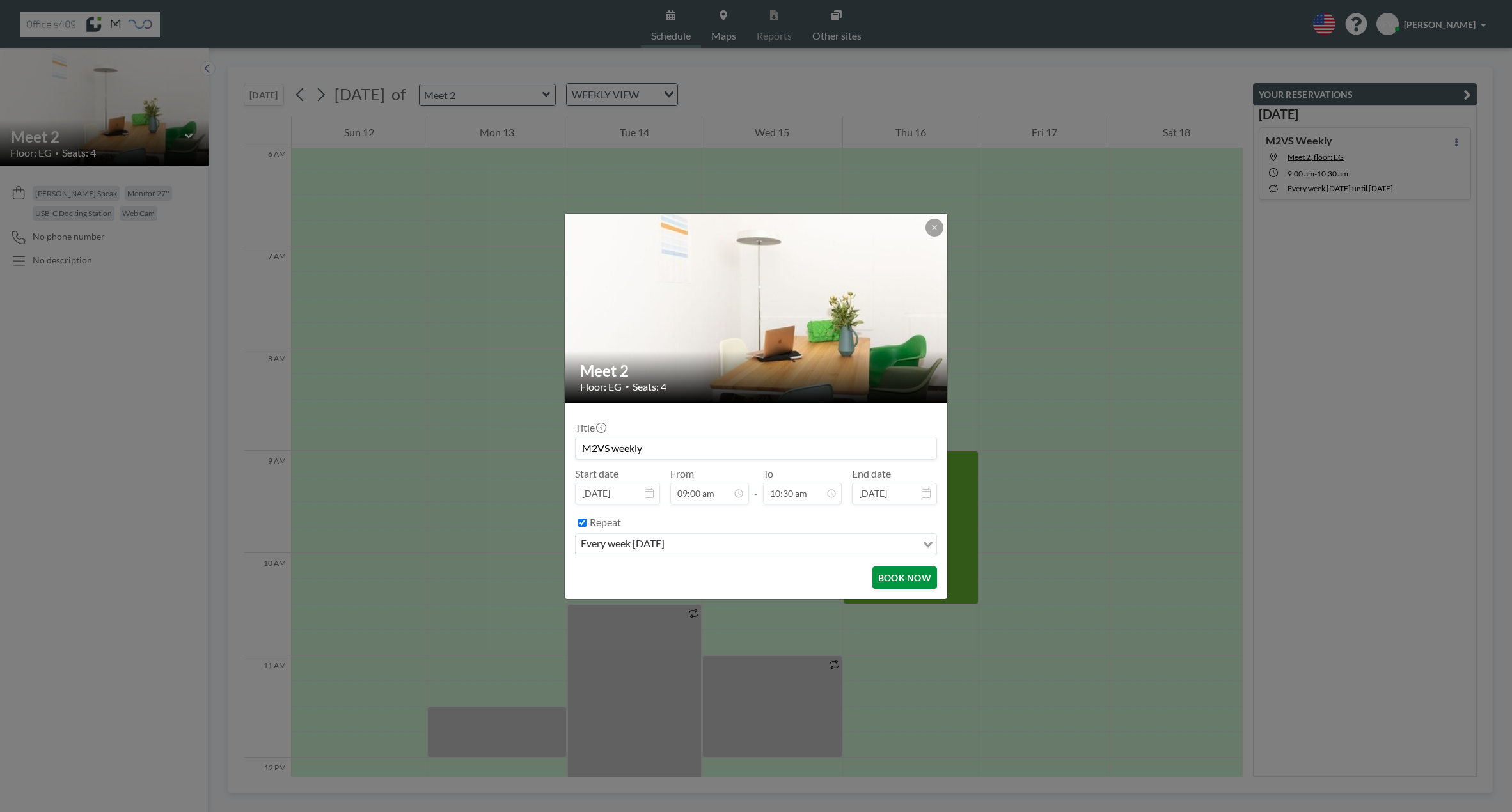
click at [909, 574] on button "BOOK NOW" at bounding box center [905, 577] width 65 height 22
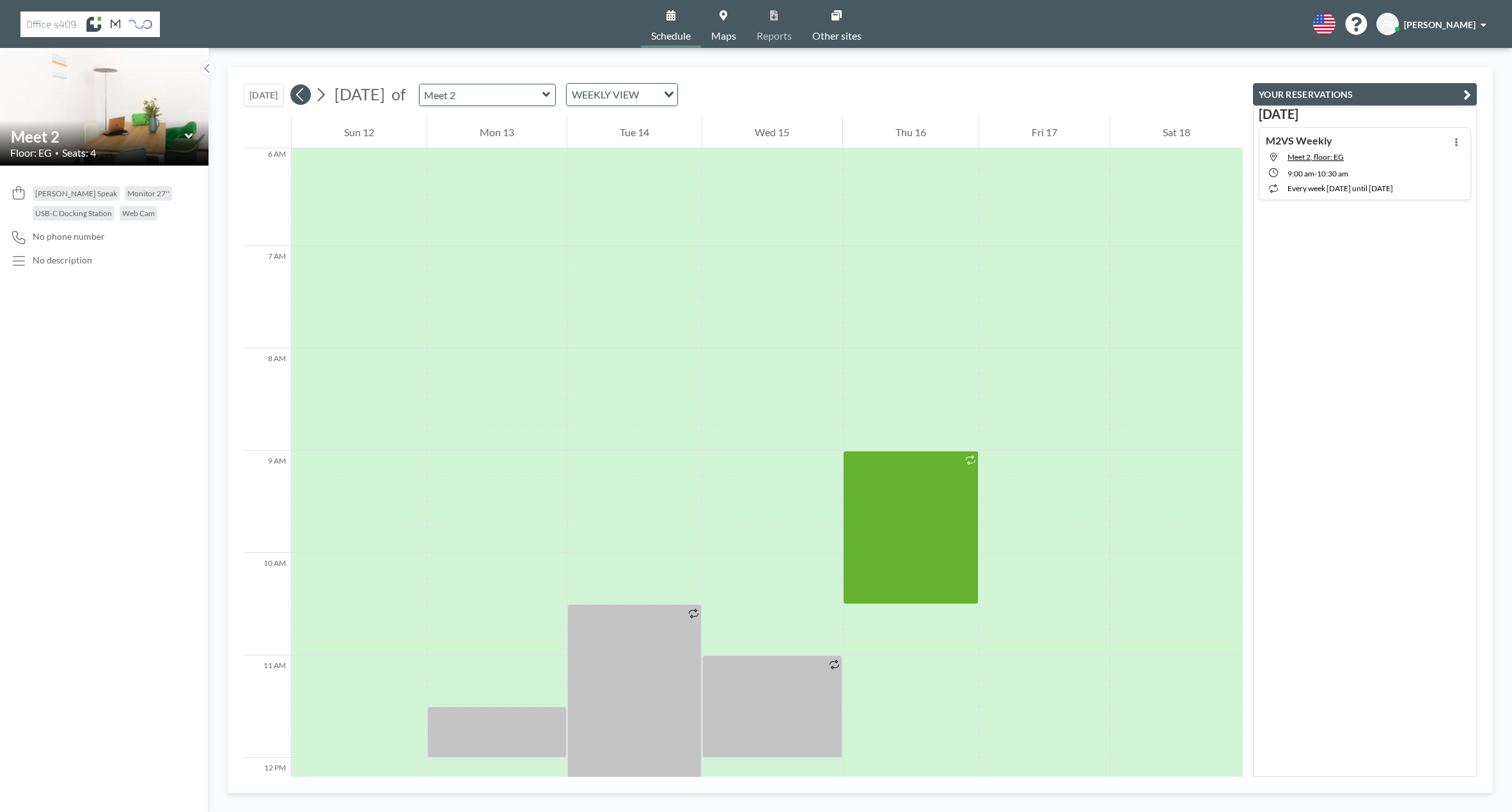
click at [310, 89] on button at bounding box center [301, 94] width 21 height 21
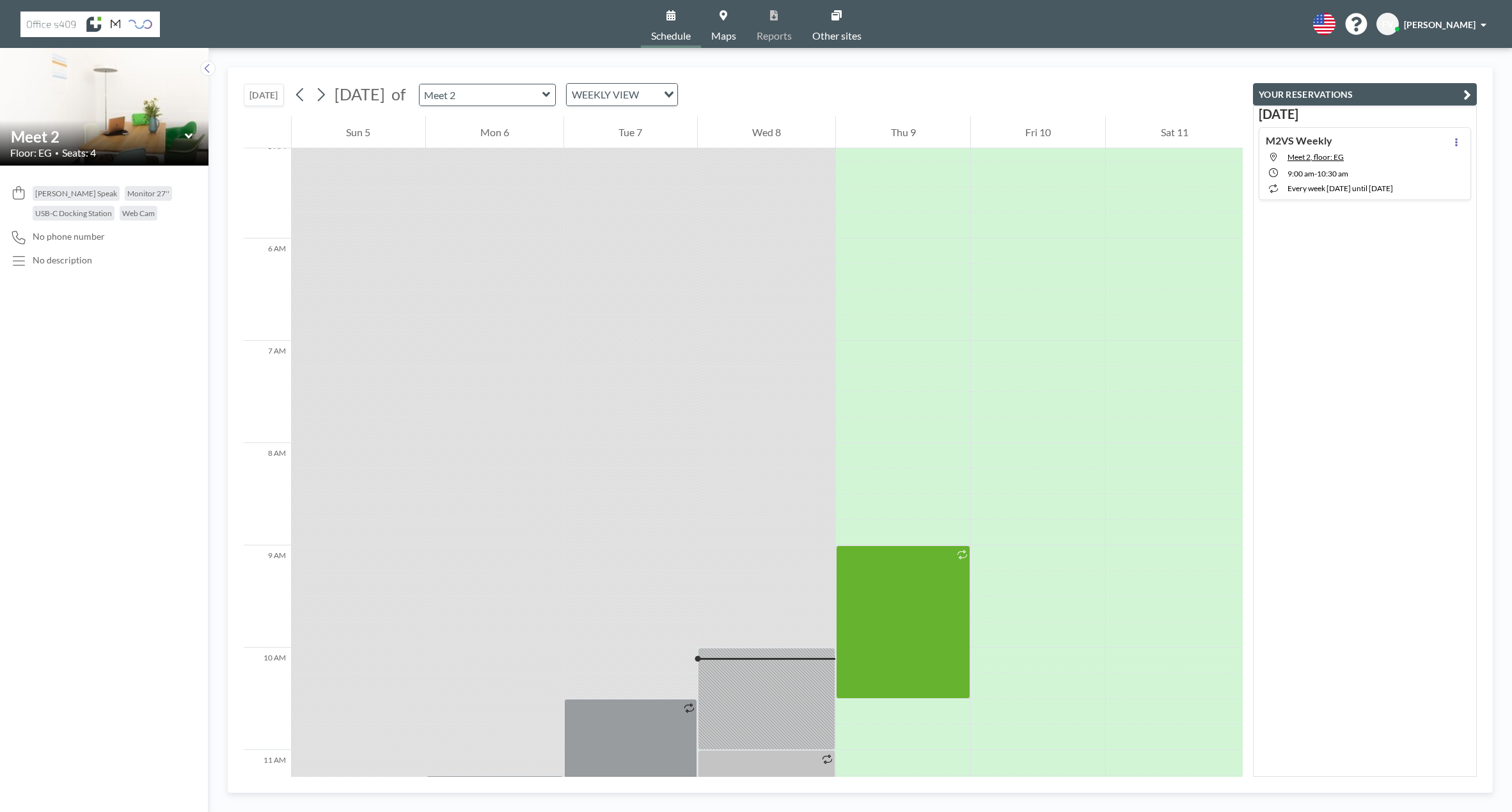
scroll to position [532, 0]
